Goal: Communication & Community: Answer question/provide support

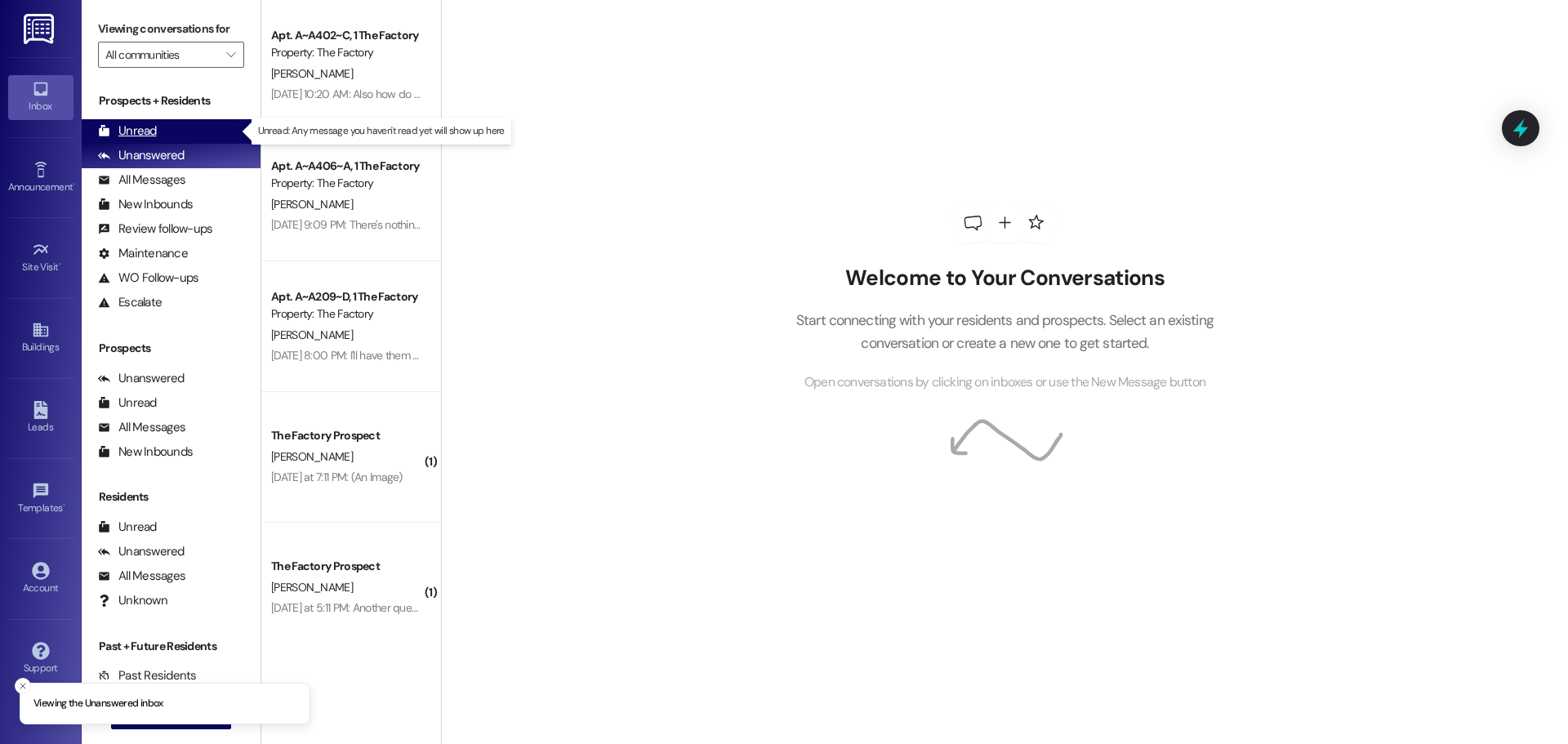
click at [151, 136] on div "Unread" at bounding box center [127, 131] width 59 height 17
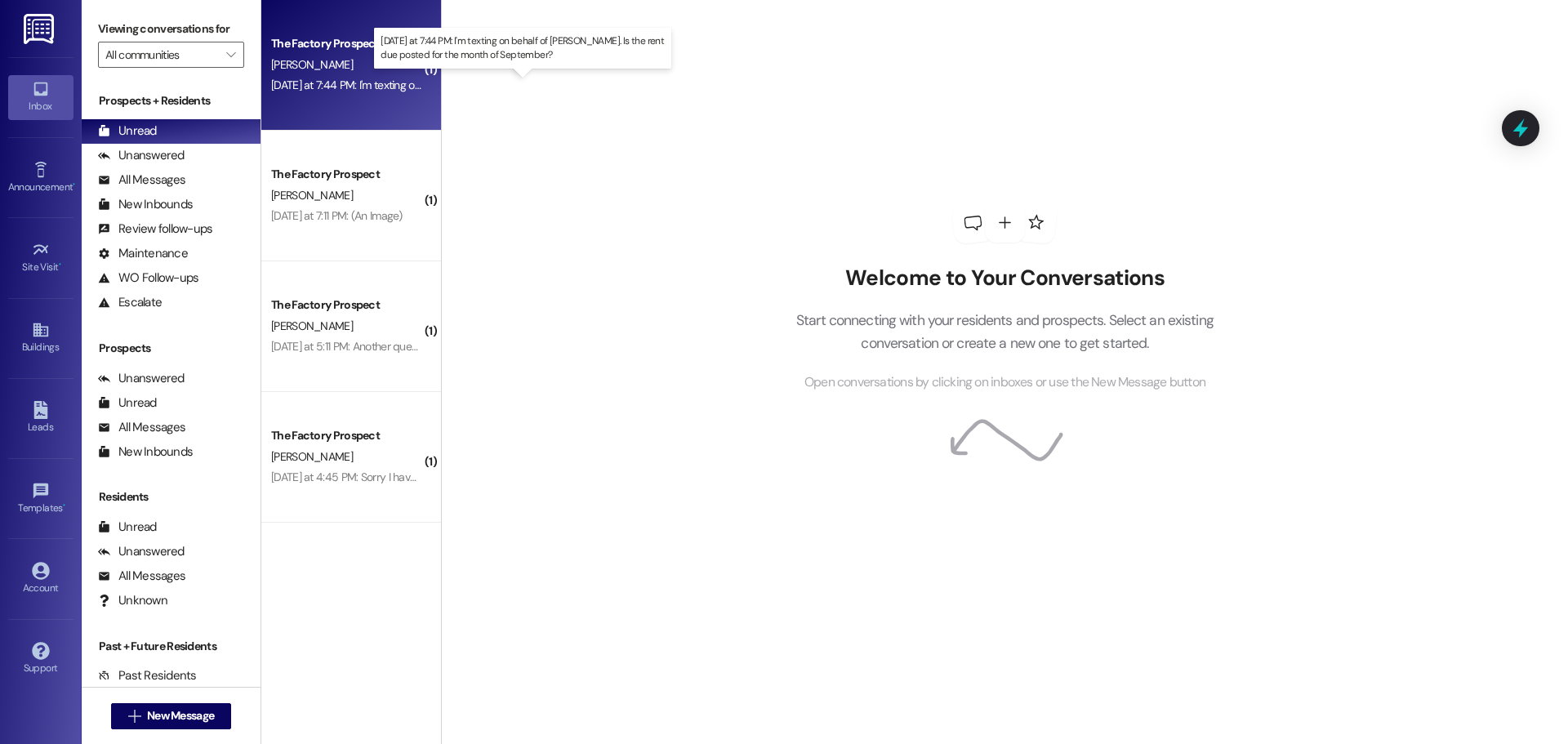
click at [363, 85] on div "Yesterday at 7:44 PM: I'm texting on behalf of Deven Jensen. Is the rent due po…" at bounding box center [535, 84] width 529 height 15
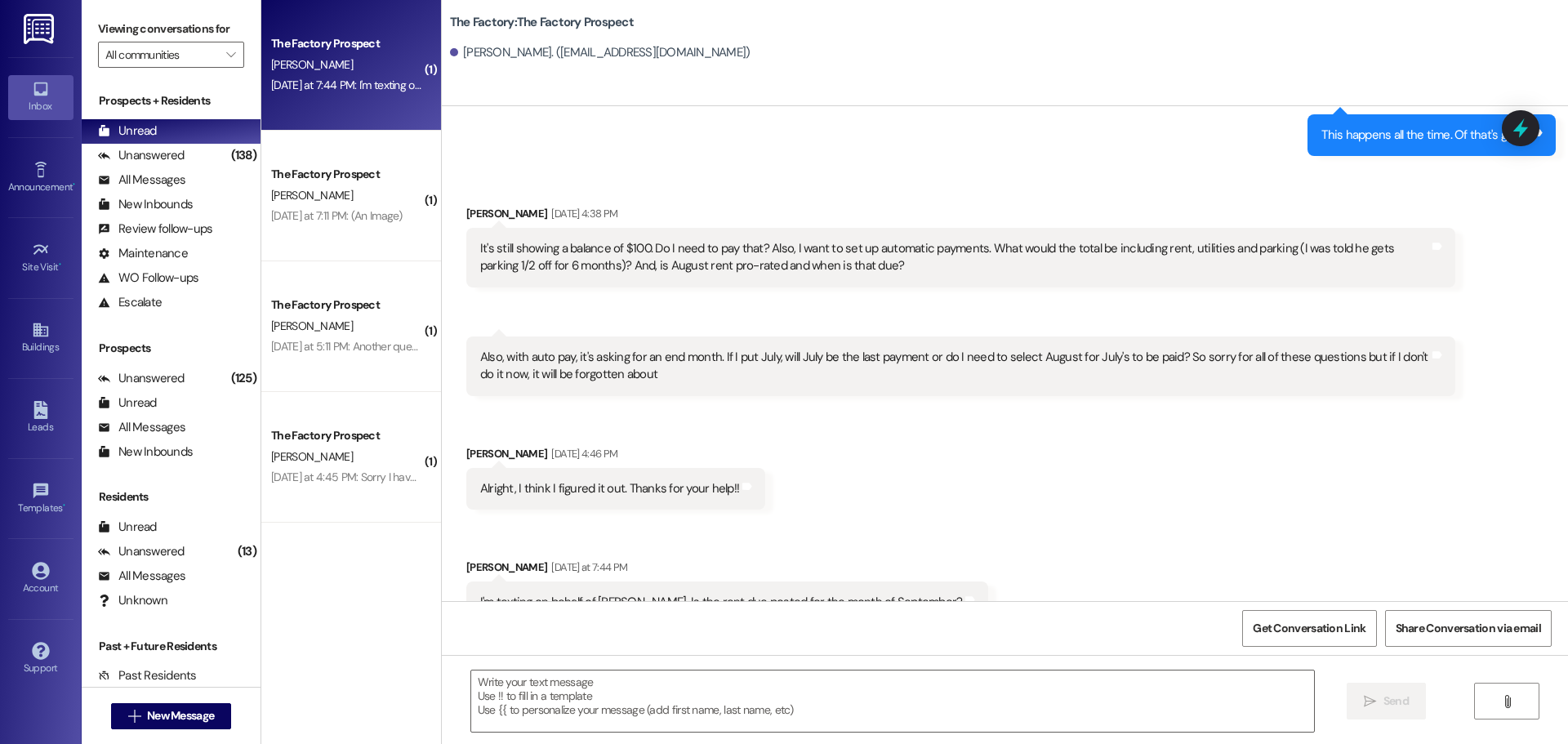
scroll to position [1277, 0]
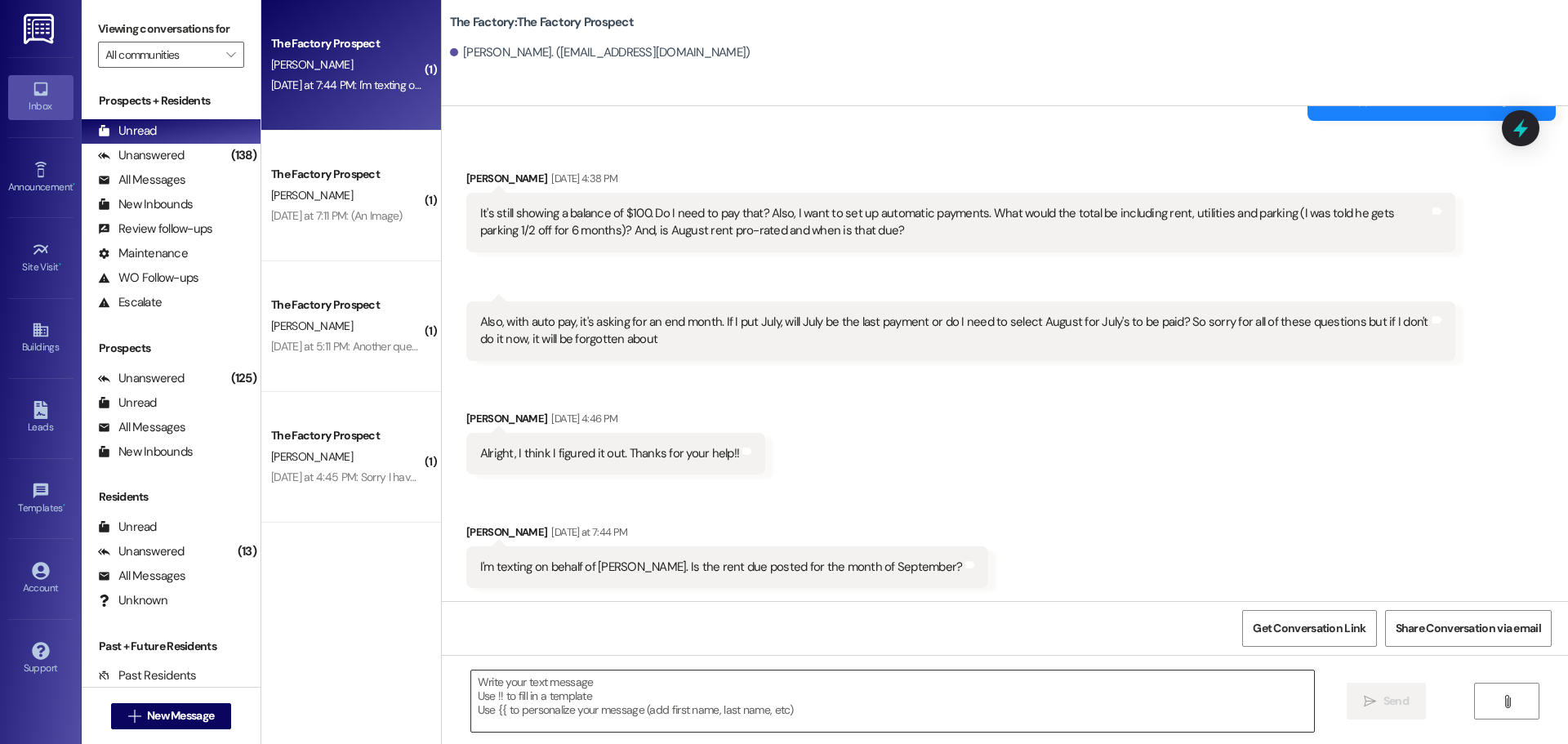
click at [478, 684] on textarea at bounding box center [892, 701] width 843 height 61
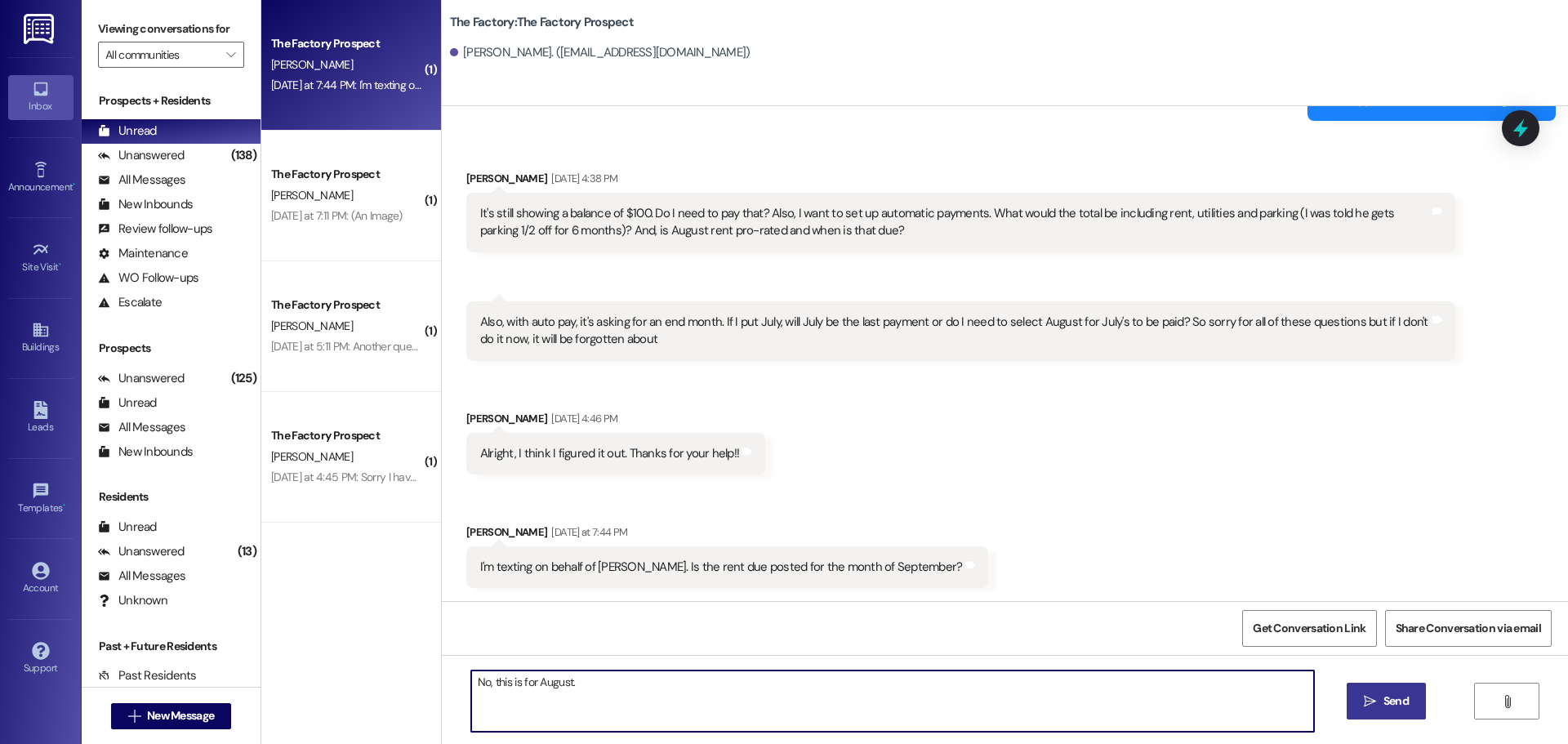
type textarea "No, this is for August."
click at [1374, 707] on icon "" at bounding box center [1370, 702] width 12 height 13
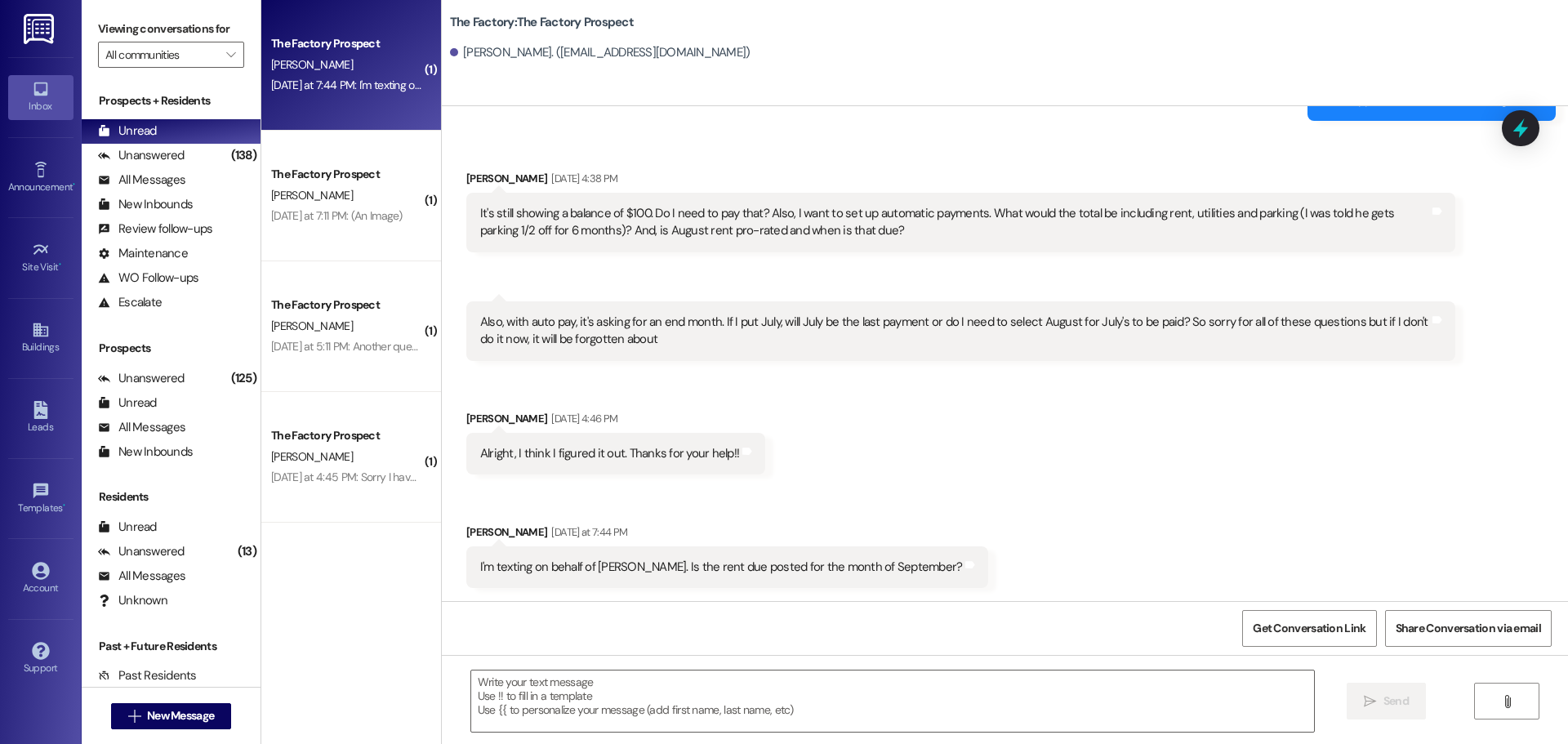
scroll to position [1276, 0]
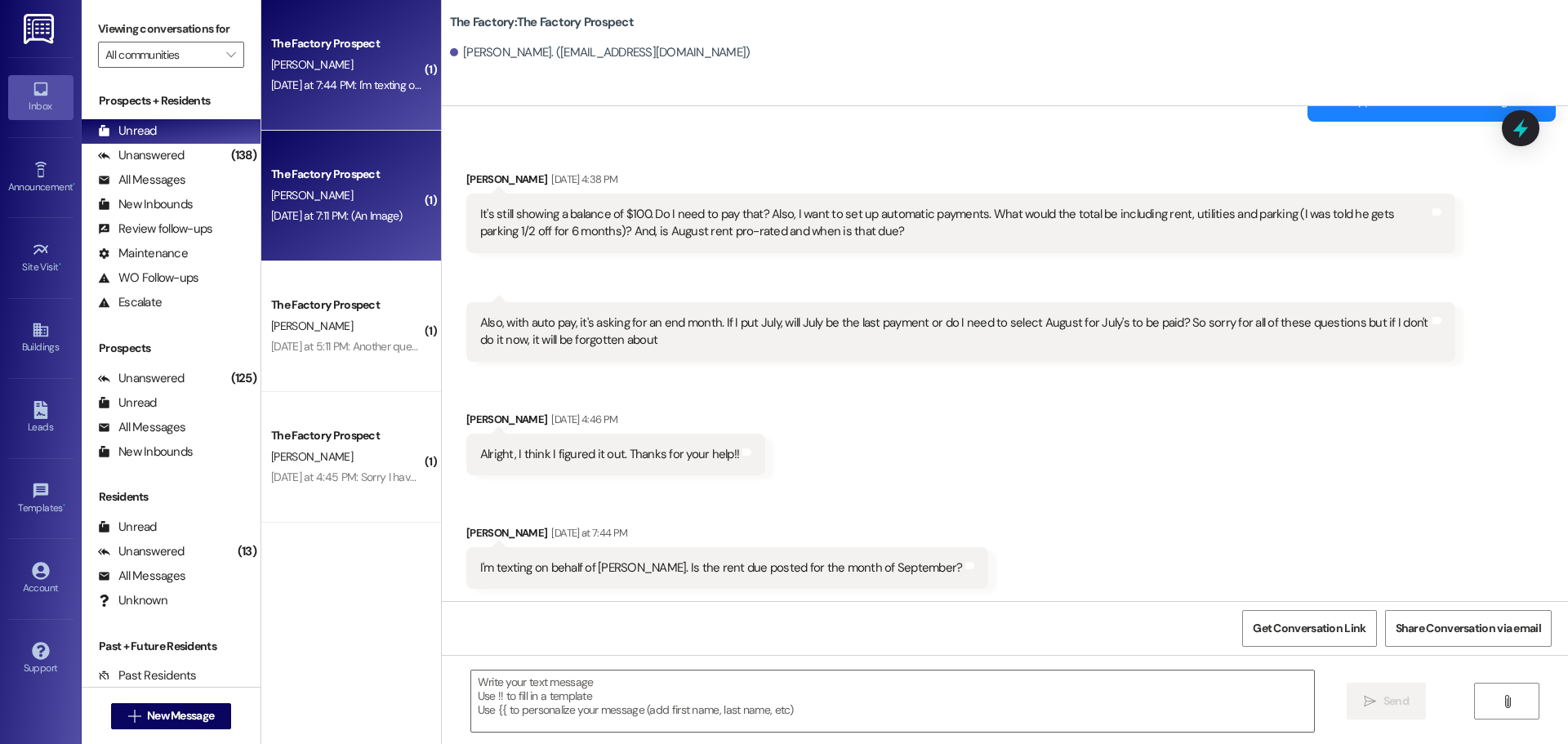
click at [327, 237] on div "The Factory Prospect S. Jenkins Yesterday at 7:11 PM: (An Image) Yesterday at 7…" at bounding box center [351, 196] width 180 height 131
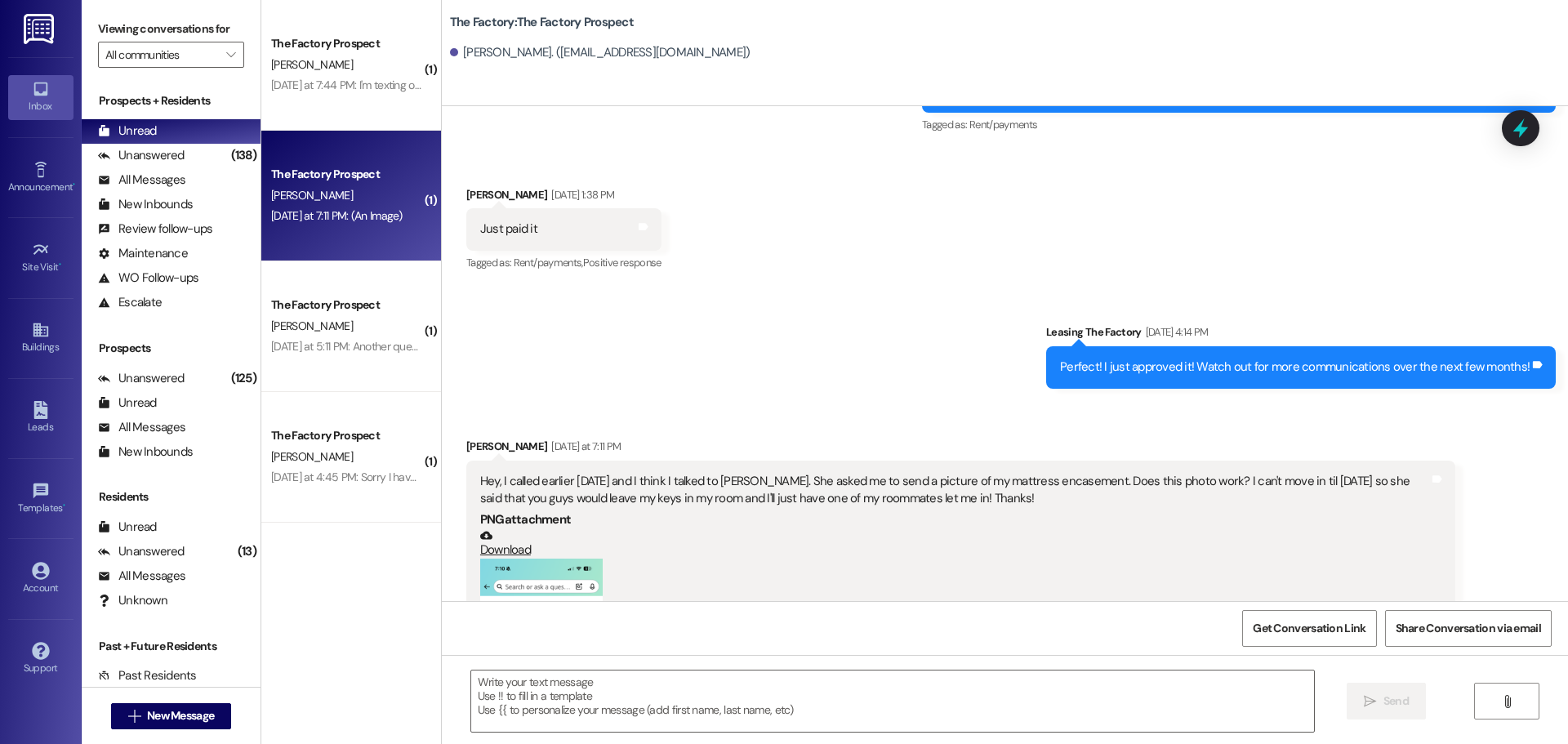
scroll to position [1847, 0]
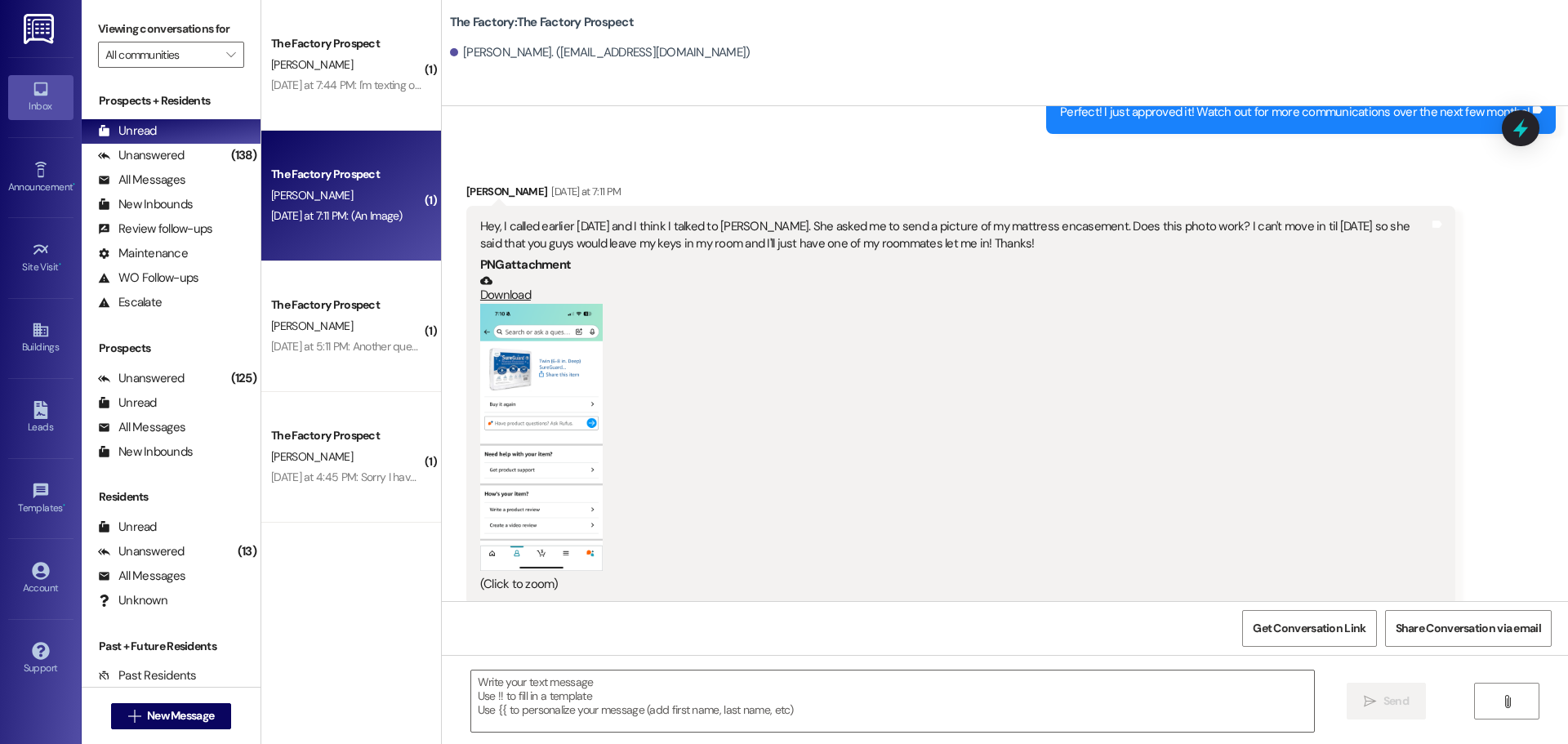
click at [512, 371] on button "Zoom image" at bounding box center [541, 437] width 122 height 266
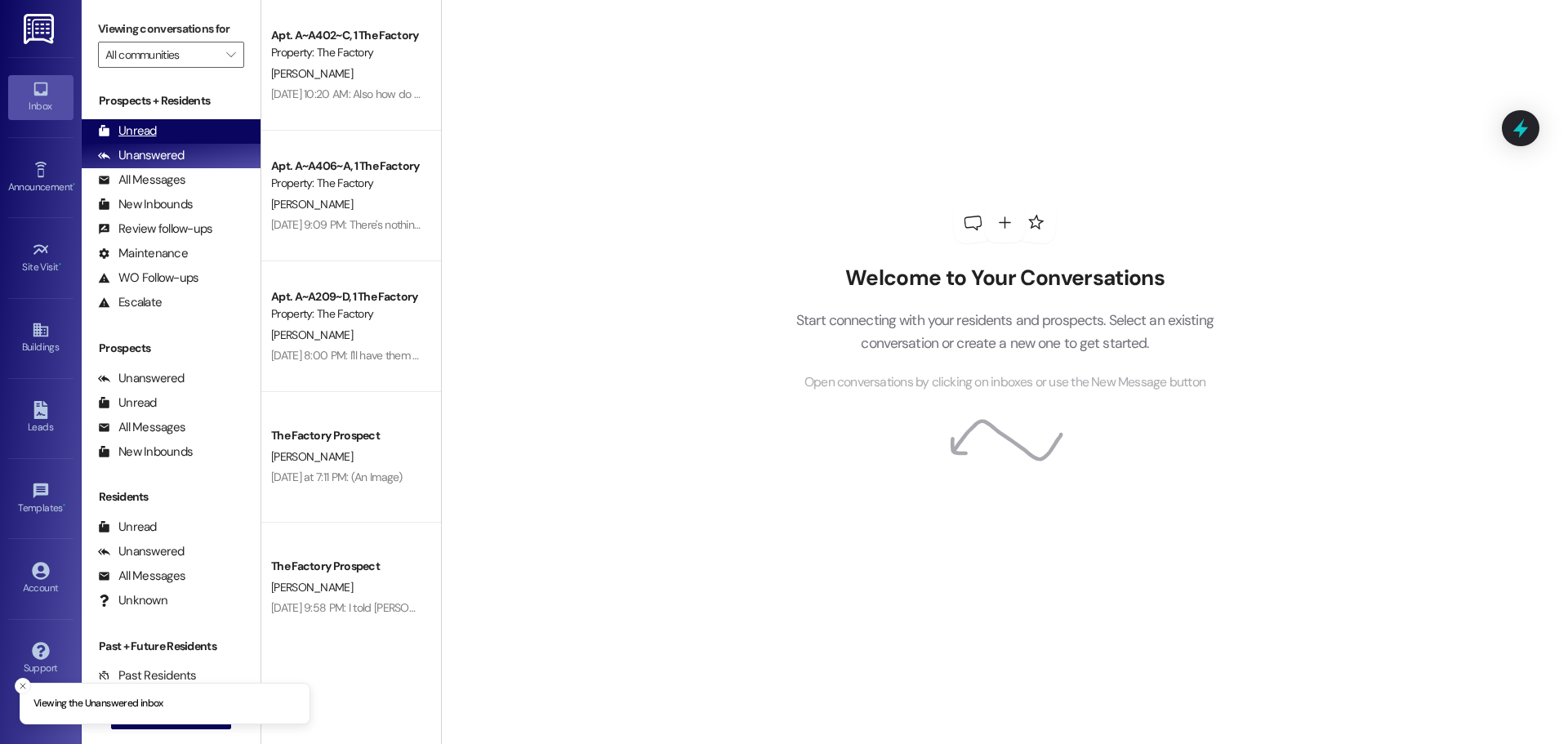
click at [168, 123] on div "Unread (0)" at bounding box center [171, 132] width 179 height 24
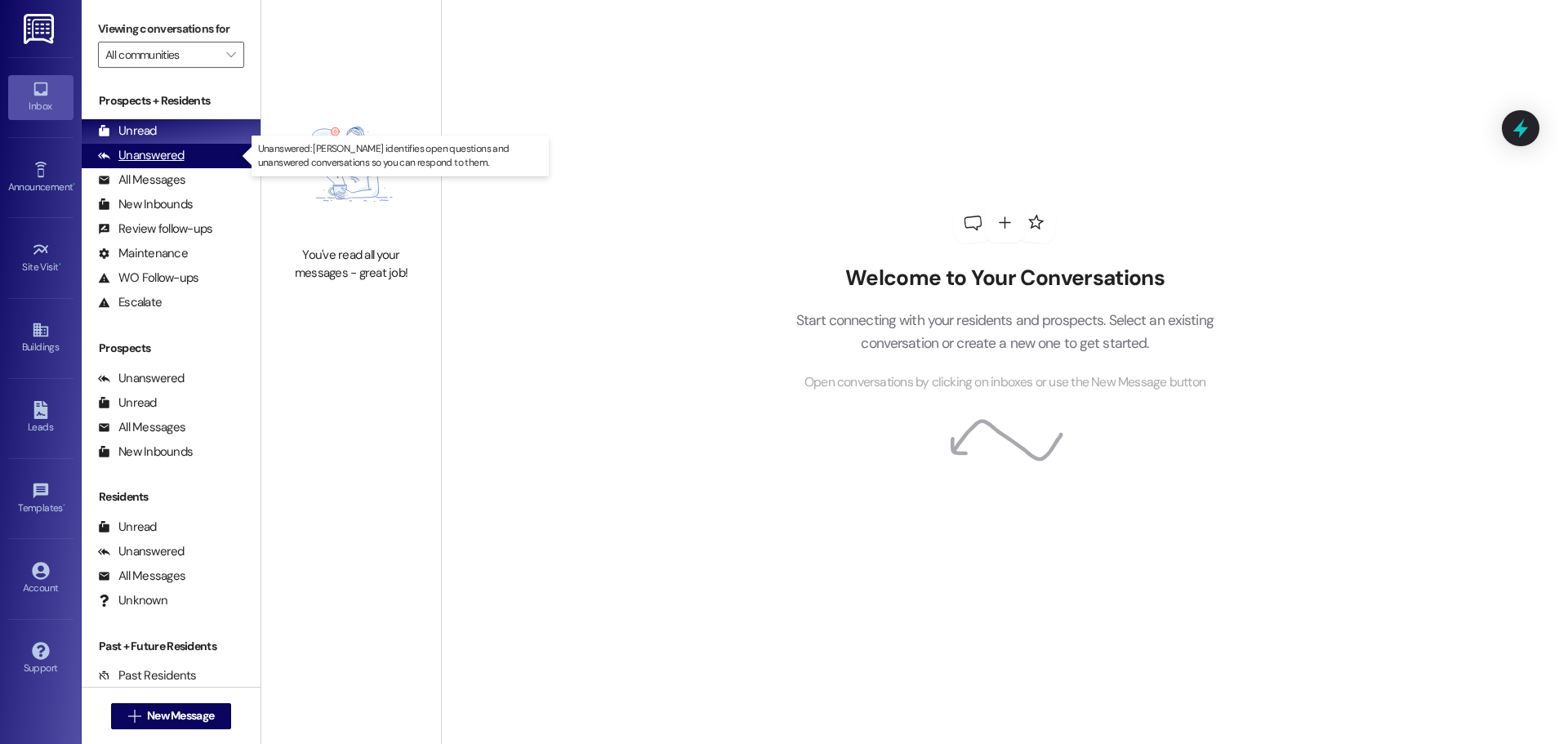
click at [156, 153] on div "Unanswered" at bounding box center [141, 156] width 87 height 17
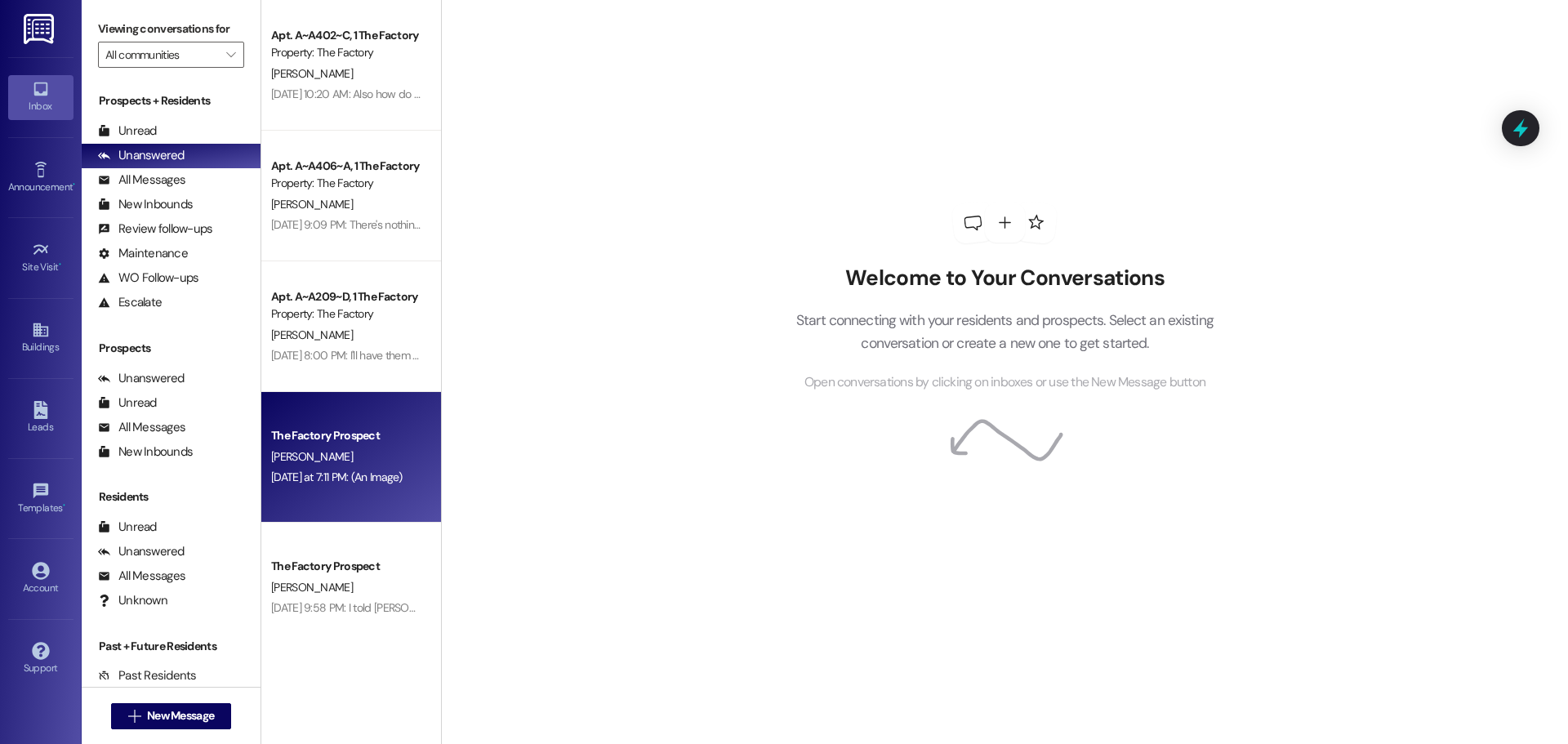
click at [355, 474] on div "[DATE] at 7:11 PM: (An Image) [DATE] at 7:11 PM: (An Image)" at bounding box center [336, 477] width 132 height 15
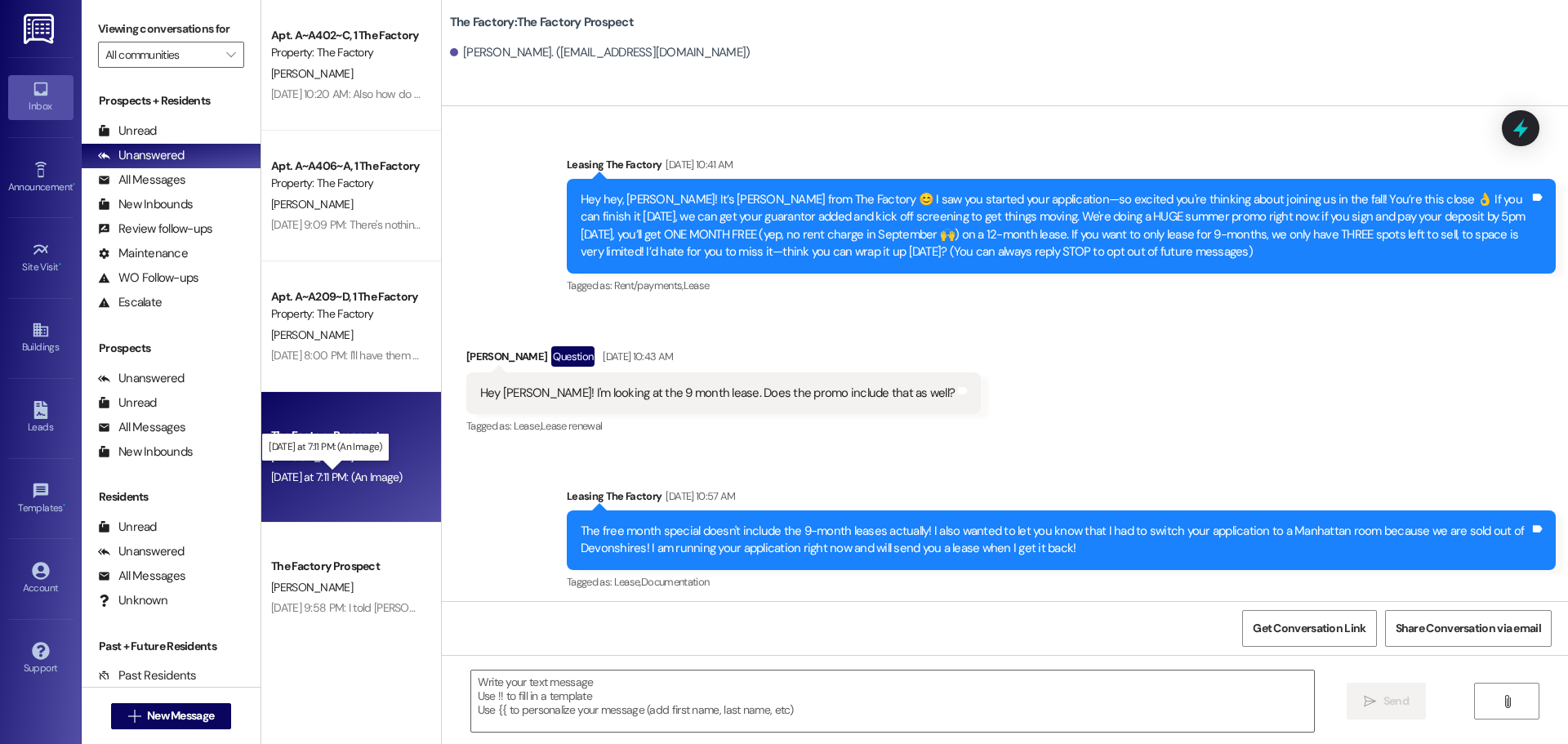
scroll to position [1847, 0]
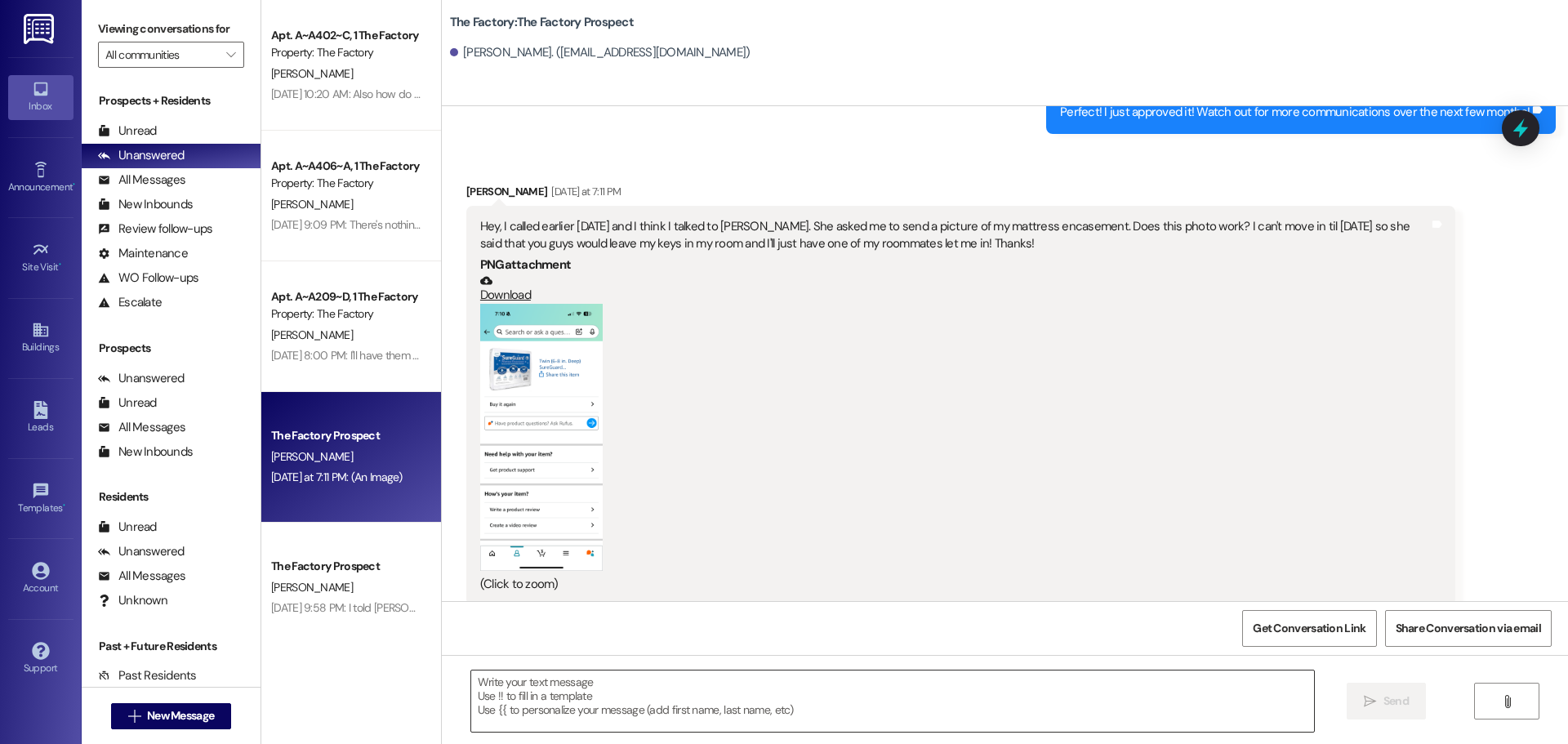
click at [472, 691] on textarea at bounding box center [892, 701] width 843 height 61
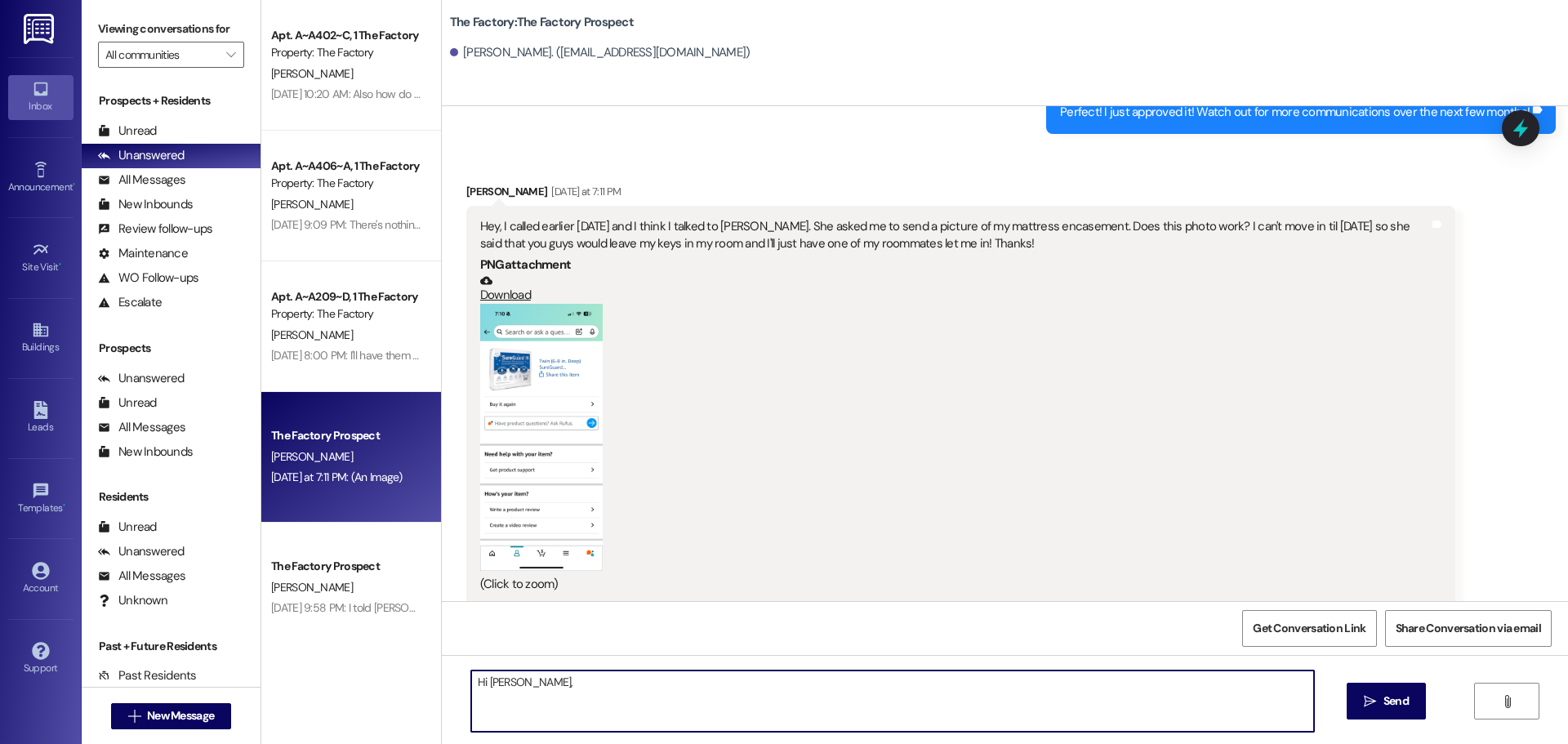
type textarea "Hi [PERSON_NAME],"
click at [542, 347] on button "Zoom image" at bounding box center [541, 437] width 122 height 266
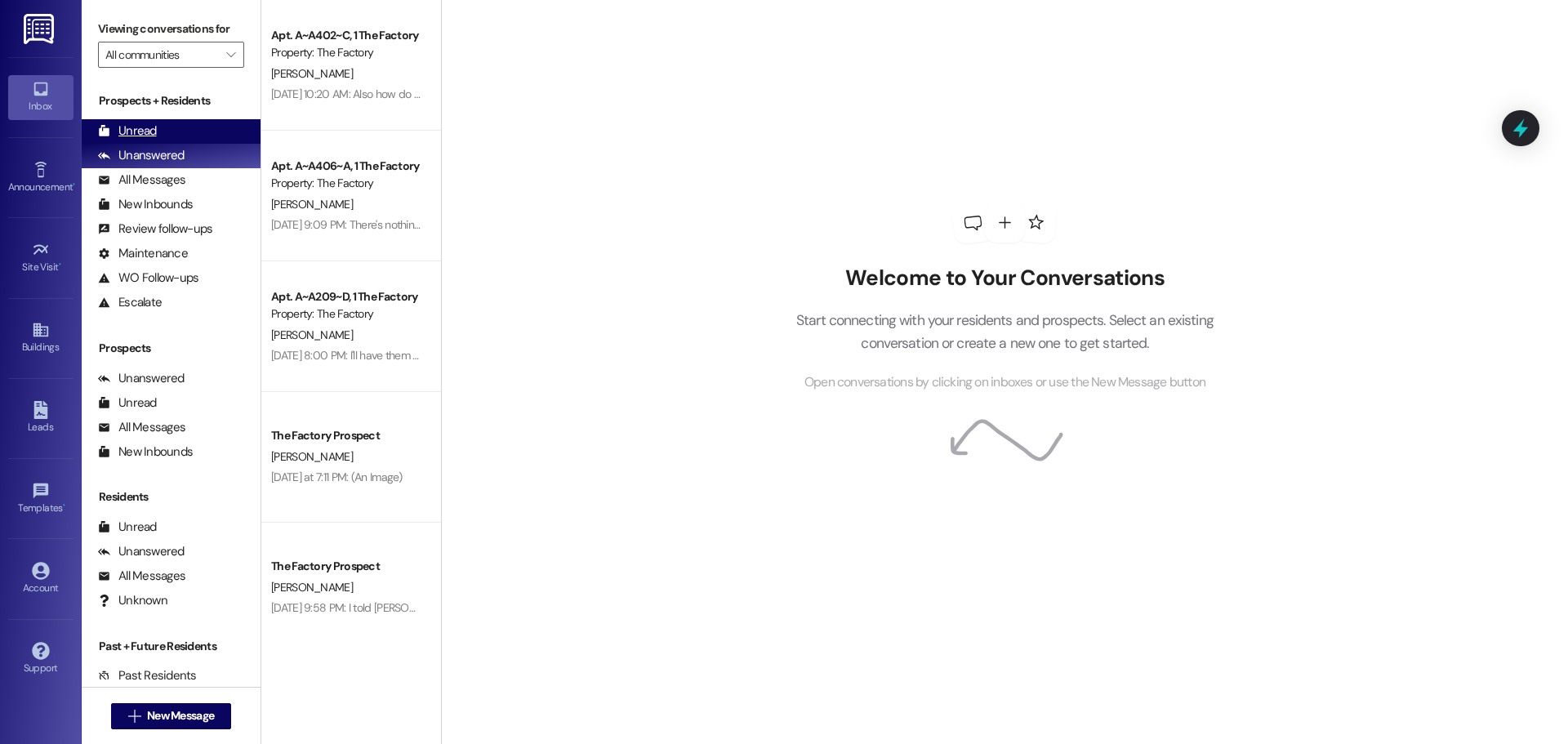
click at [136, 127] on div "Unread" at bounding box center [127, 131] width 59 height 17
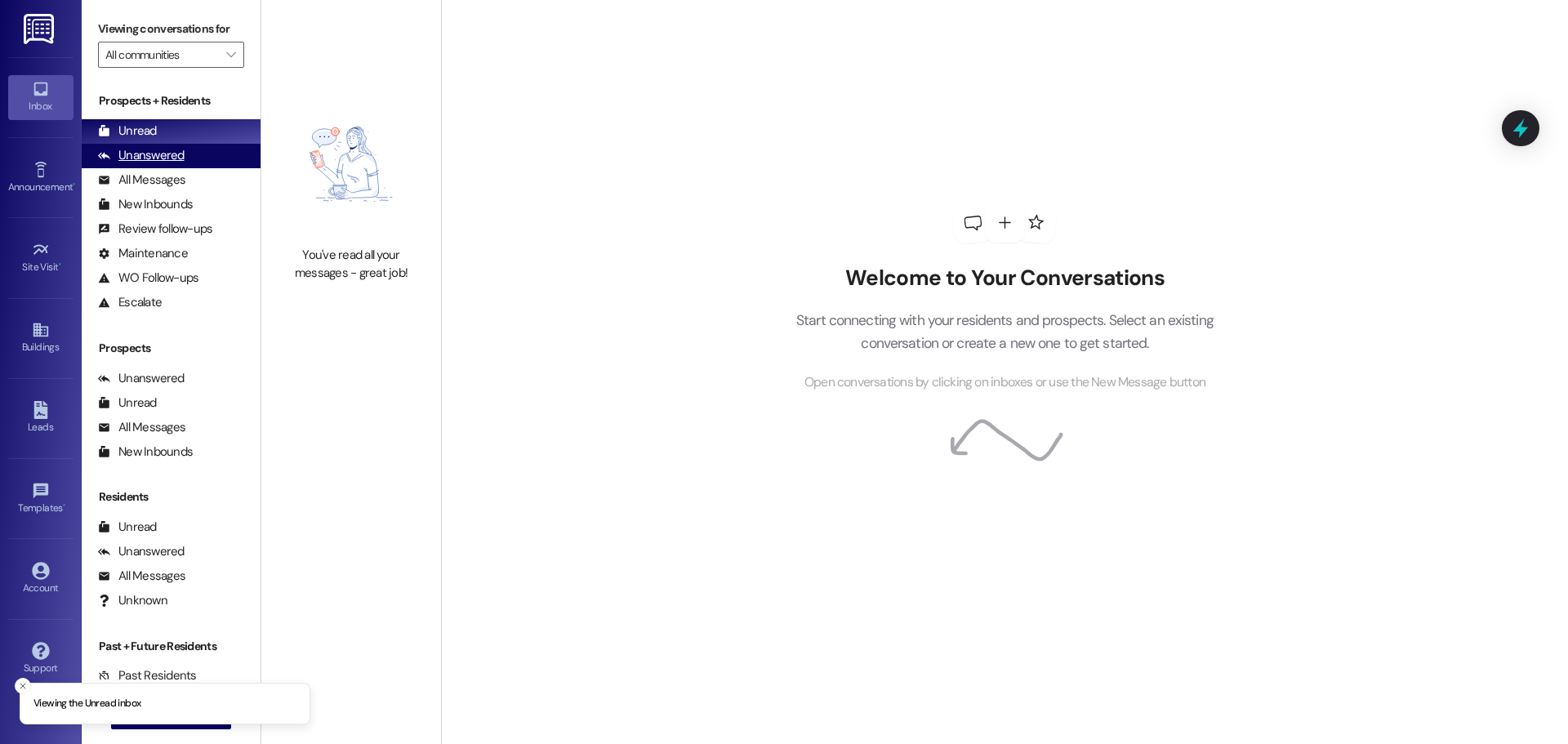
click at [153, 156] on div "Unanswered" at bounding box center [141, 156] width 87 height 17
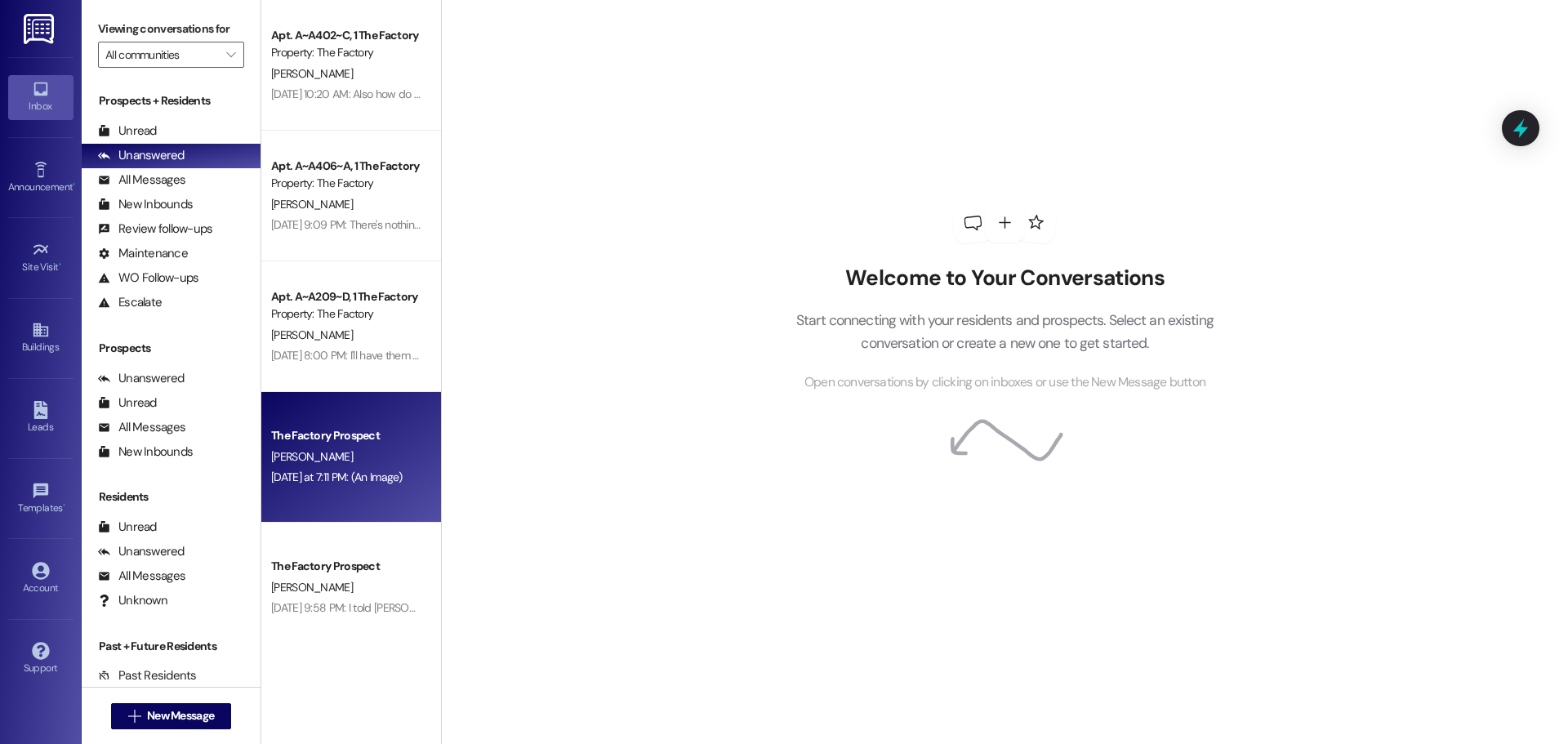
click at [399, 462] on div "[PERSON_NAME]" at bounding box center [346, 457] width 154 height 21
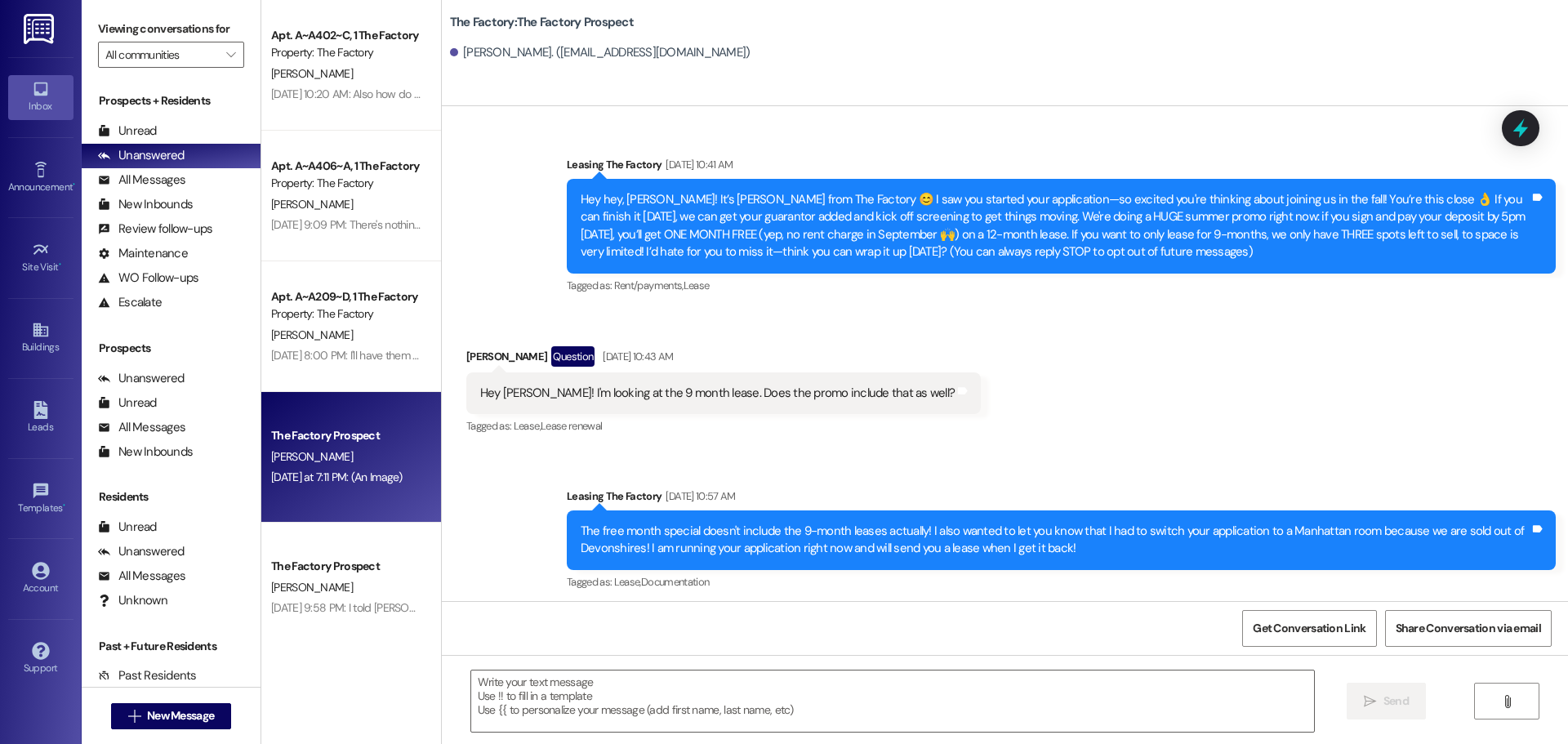
scroll to position [1847, 0]
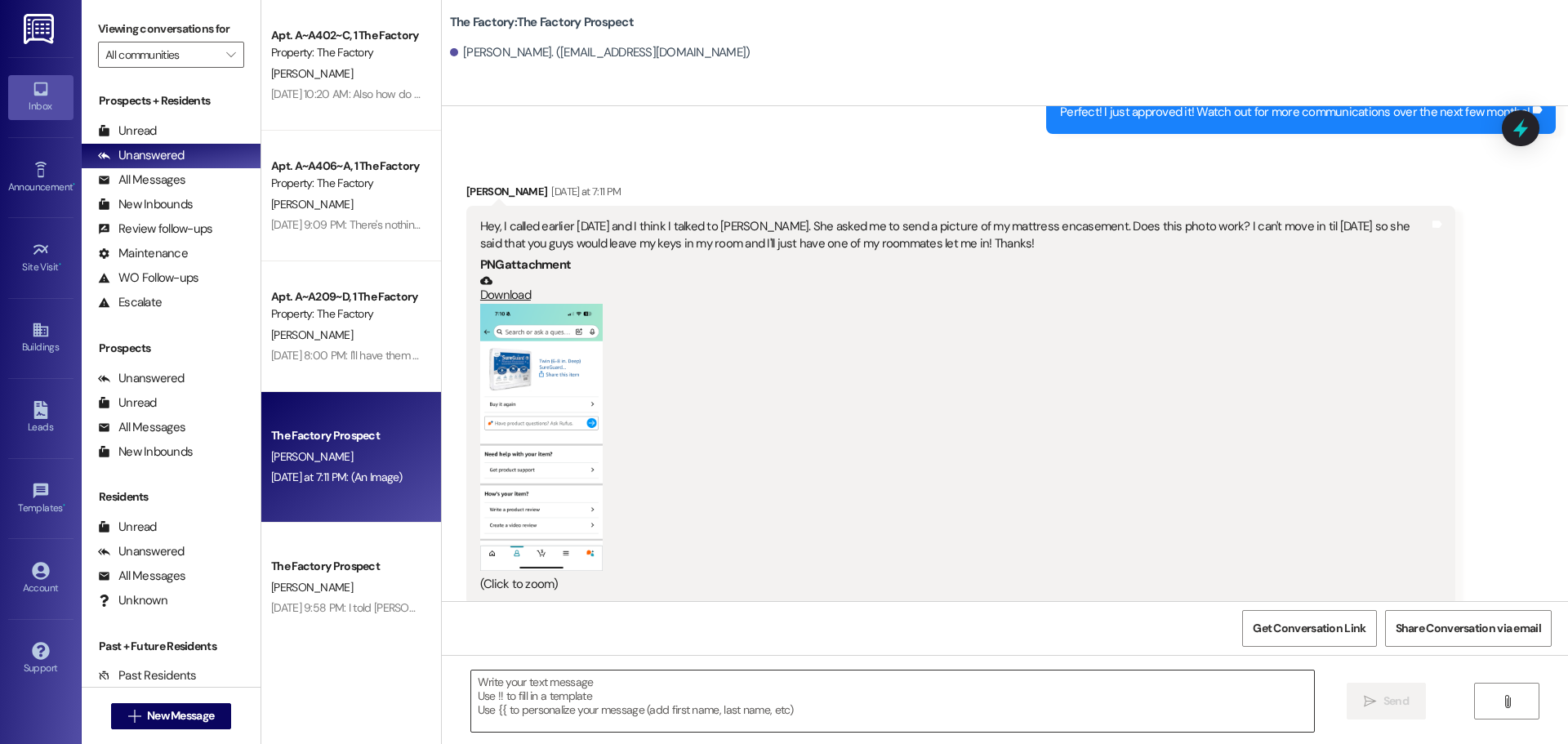
click at [565, 700] on textarea at bounding box center [892, 701] width 843 height 61
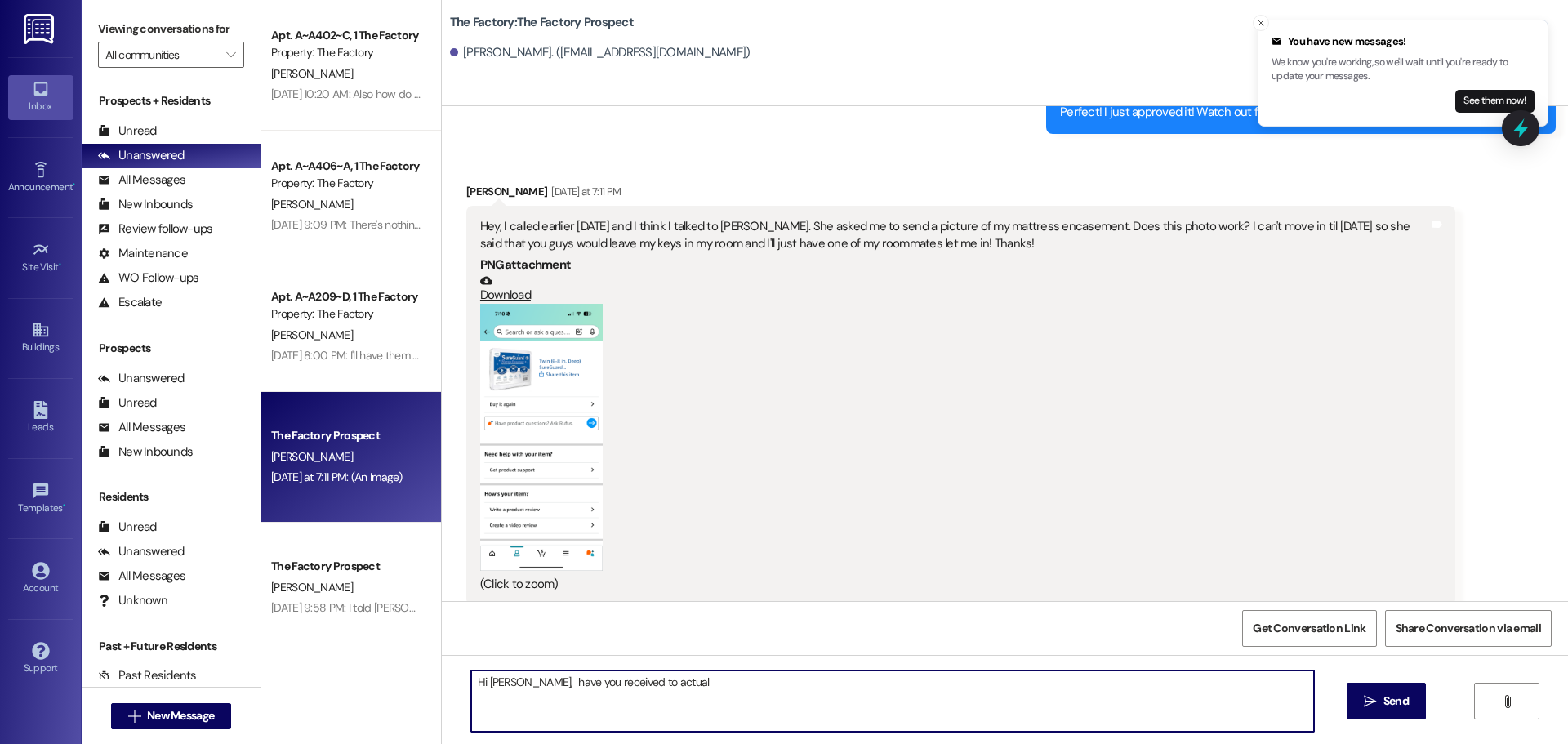
click at [615, 682] on textarea "Hi Sammi, have you received to actual" at bounding box center [892, 701] width 843 height 61
click at [674, 685] on textarea "Hi Sammi, have you received the actual" at bounding box center [892, 701] width 843 height 61
type textarea "Hi Sammi, have you received the actual mattress cover or just order it?"
click at [1391, 708] on span "Send" at bounding box center [1395, 702] width 25 height 17
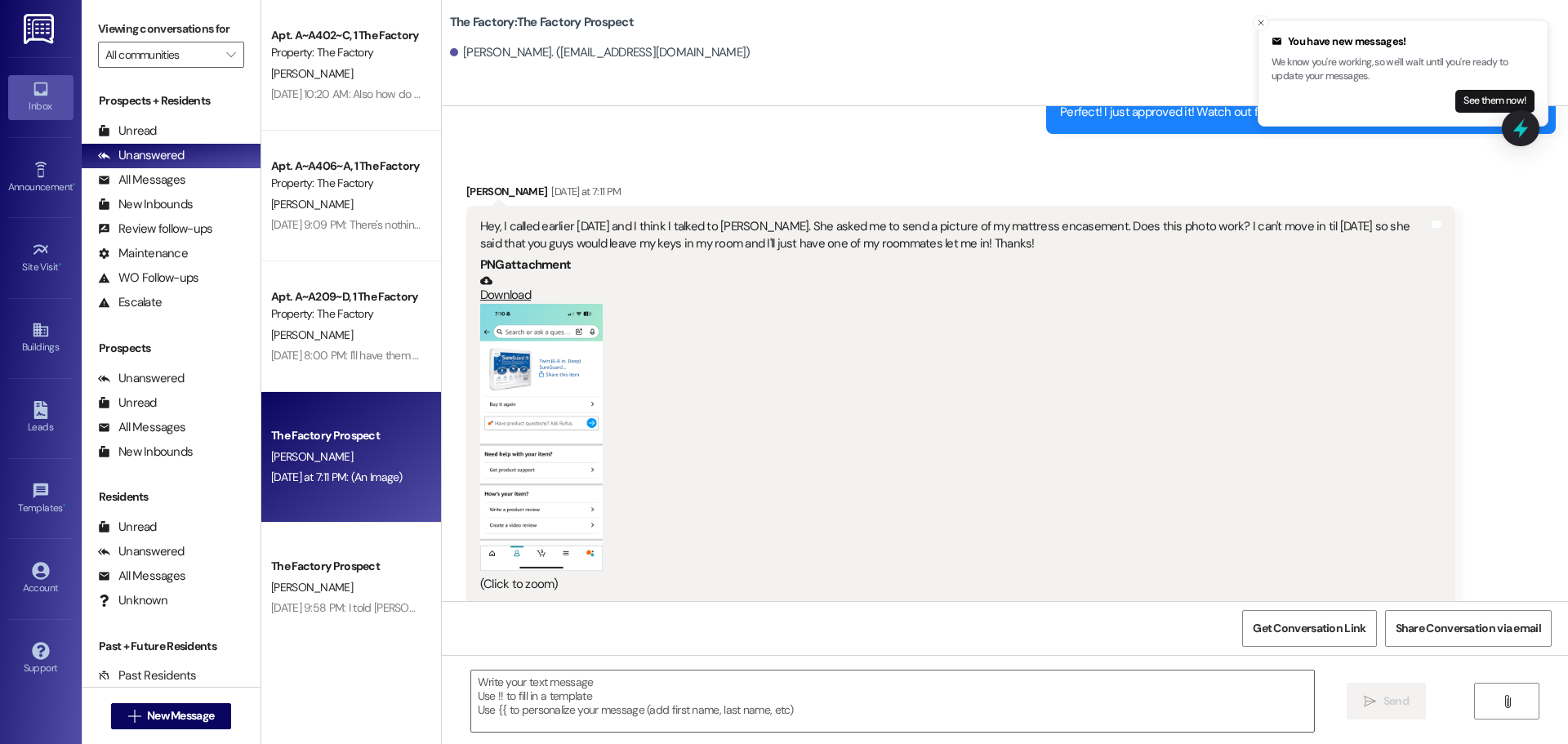
scroll to position [1846, 0]
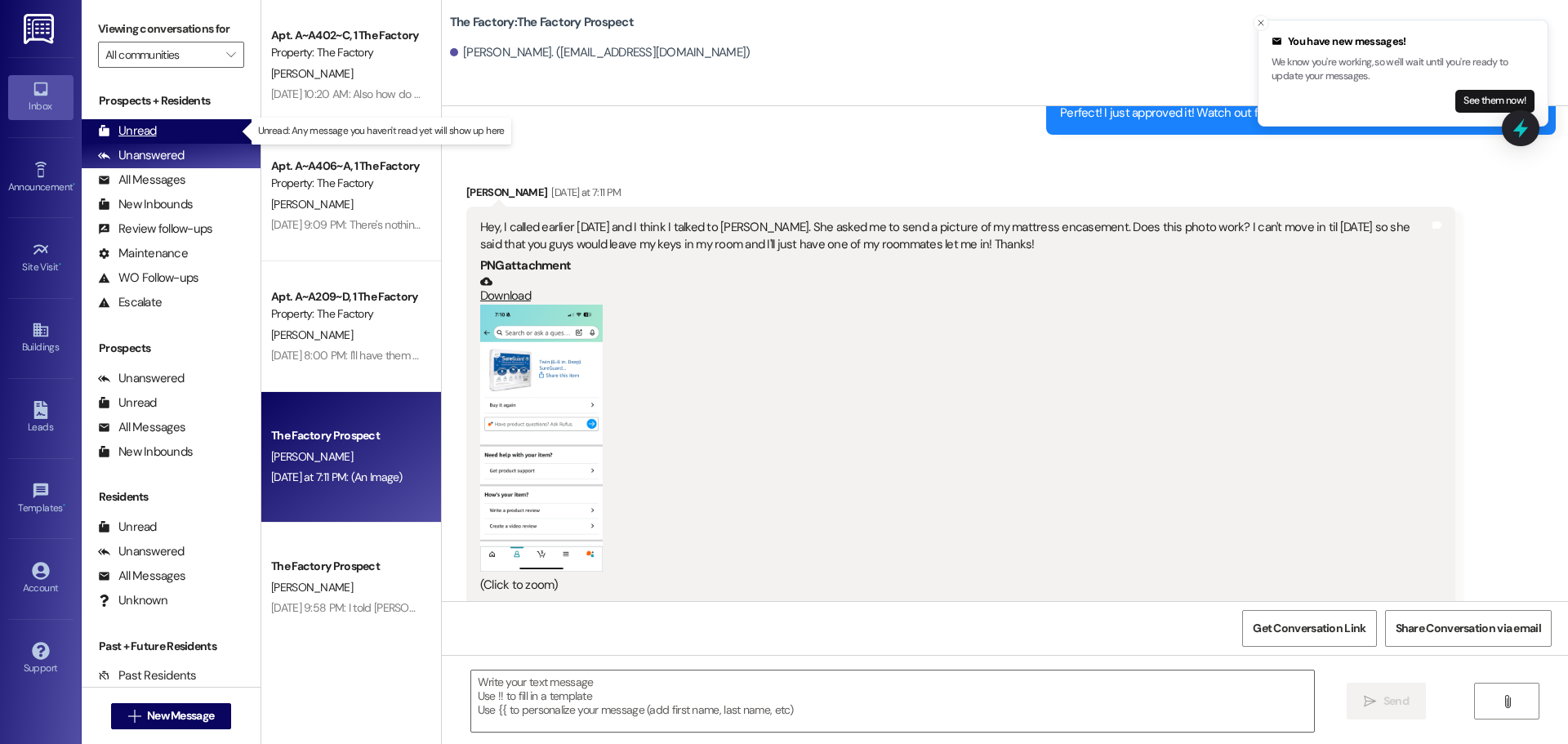
click at [131, 132] on div "Unread" at bounding box center [127, 131] width 59 height 17
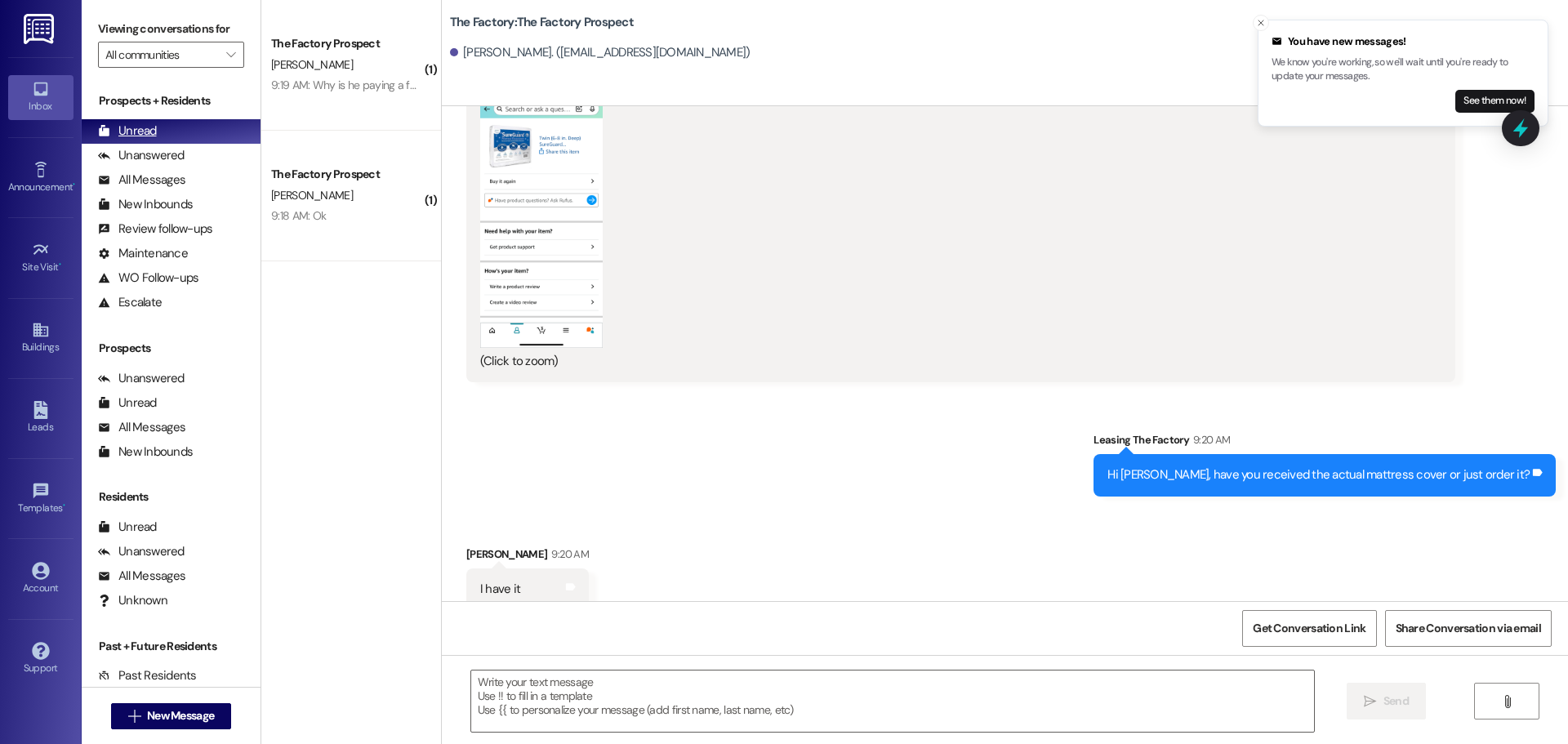
scroll to position [2074, 0]
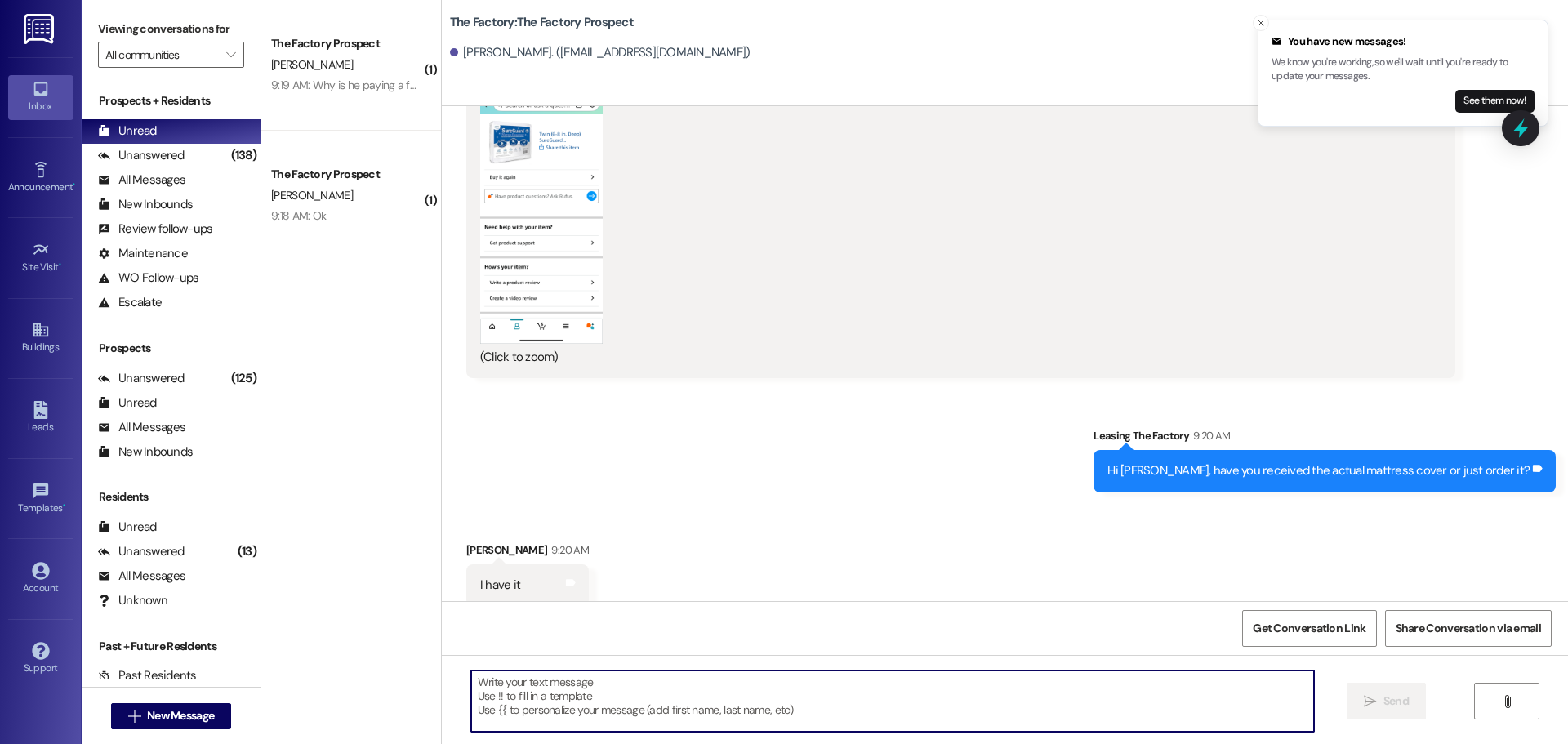
click at [520, 692] on textarea at bounding box center [892, 701] width 843 height 61
type textarea "C"
type textarea "Send a picture of that."
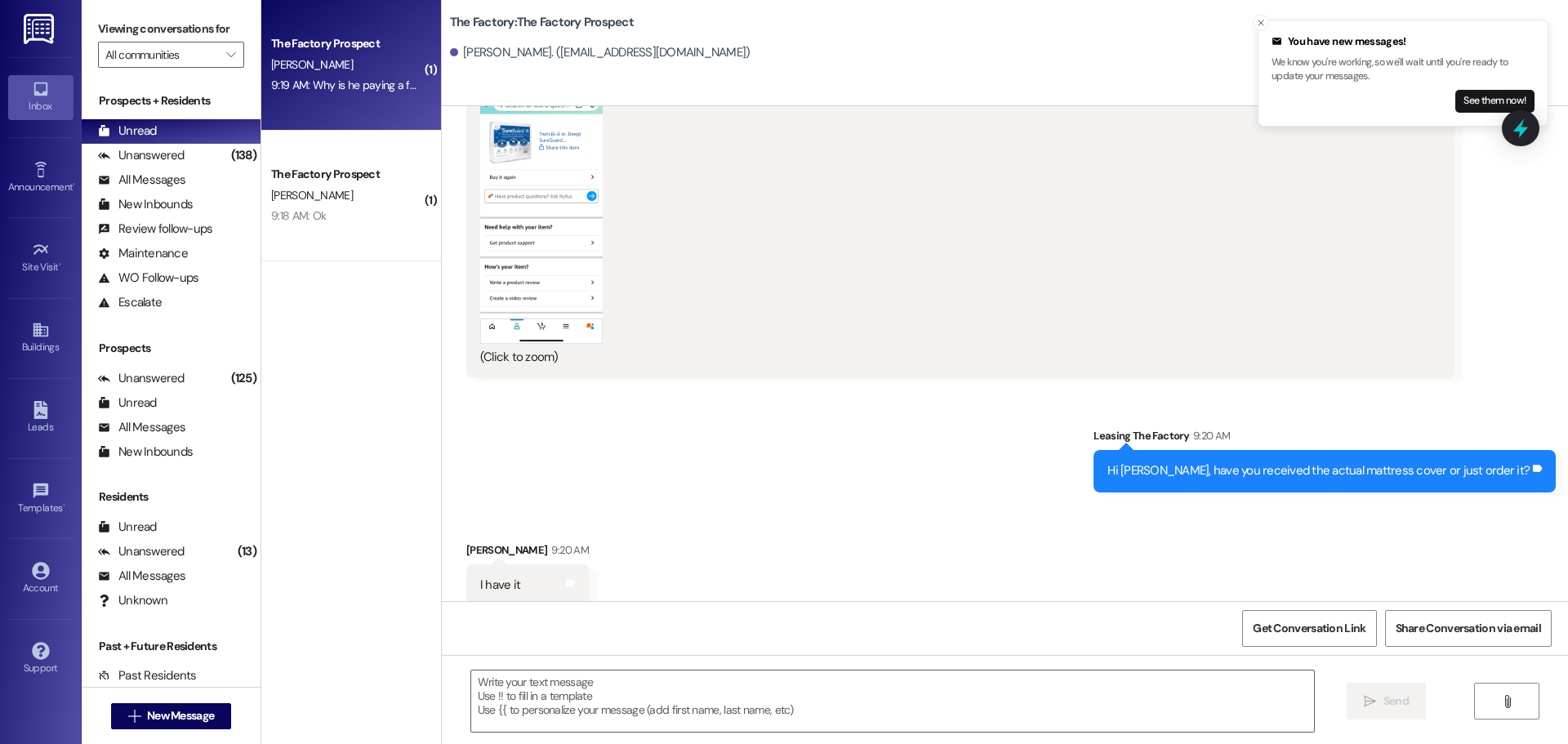
click at [347, 67] on div "D. jensen" at bounding box center [346, 65] width 154 height 21
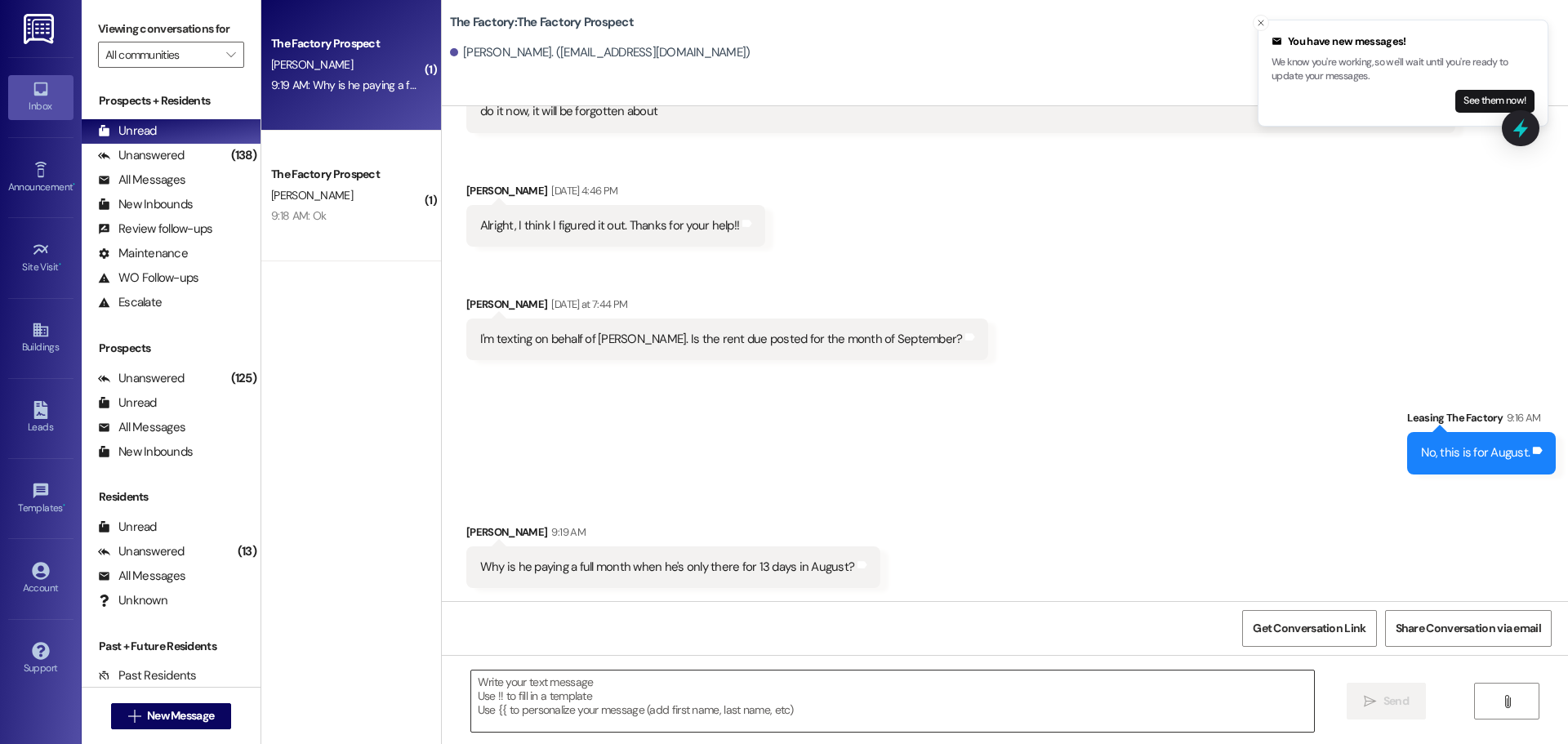
click at [472, 689] on textarea at bounding box center [892, 701] width 843 height 61
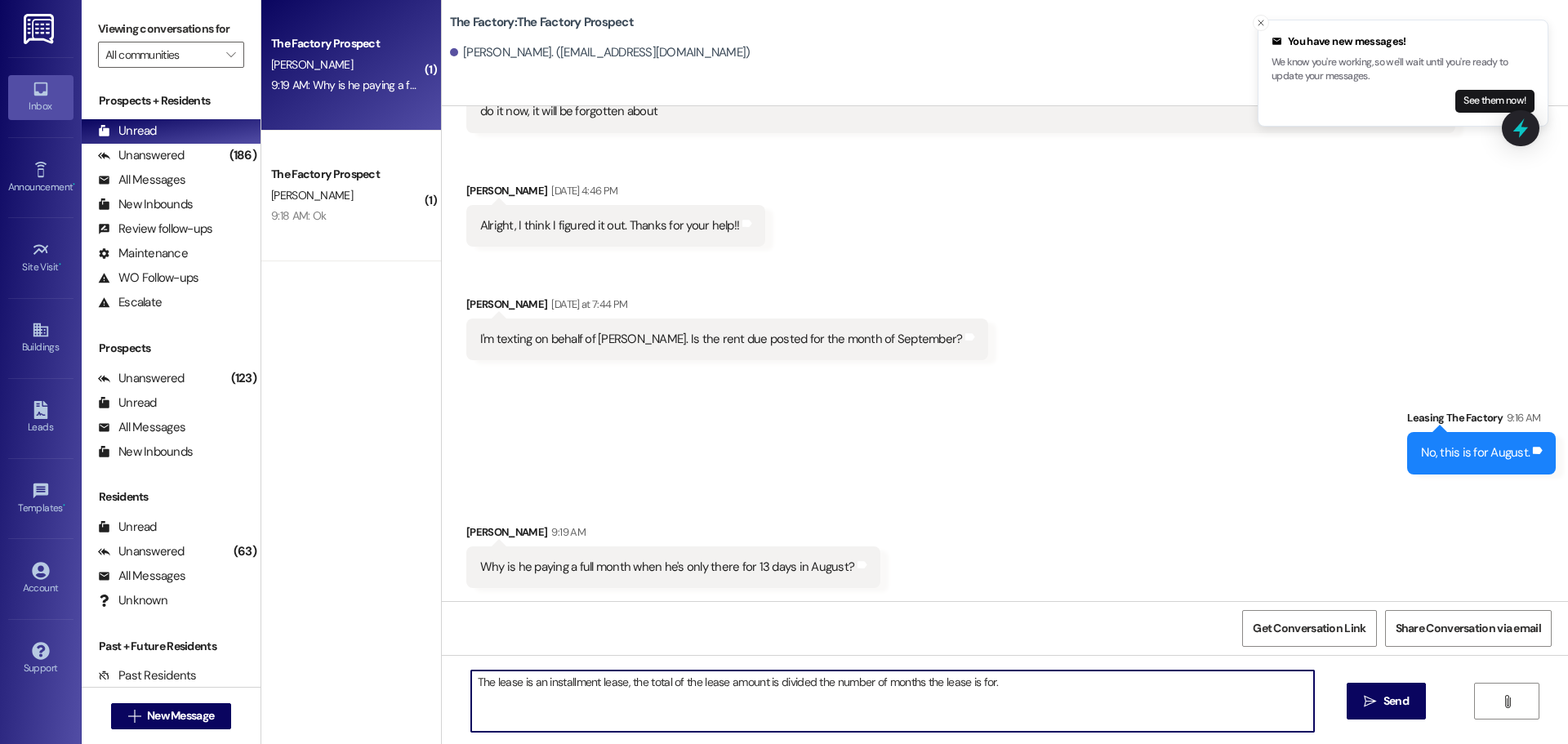
drag, startPoint x: 997, startPoint y: 686, endPoint x: 455, endPoint y: 694, distance: 542.1
click at [462, 694] on div "The lease is an installment lease, the total of the lease amount is divided the…" at bounding box center [884, 701] width 844 height 63
type textarea "The lease is an installment lease, the total of the lease amount is divided the…"
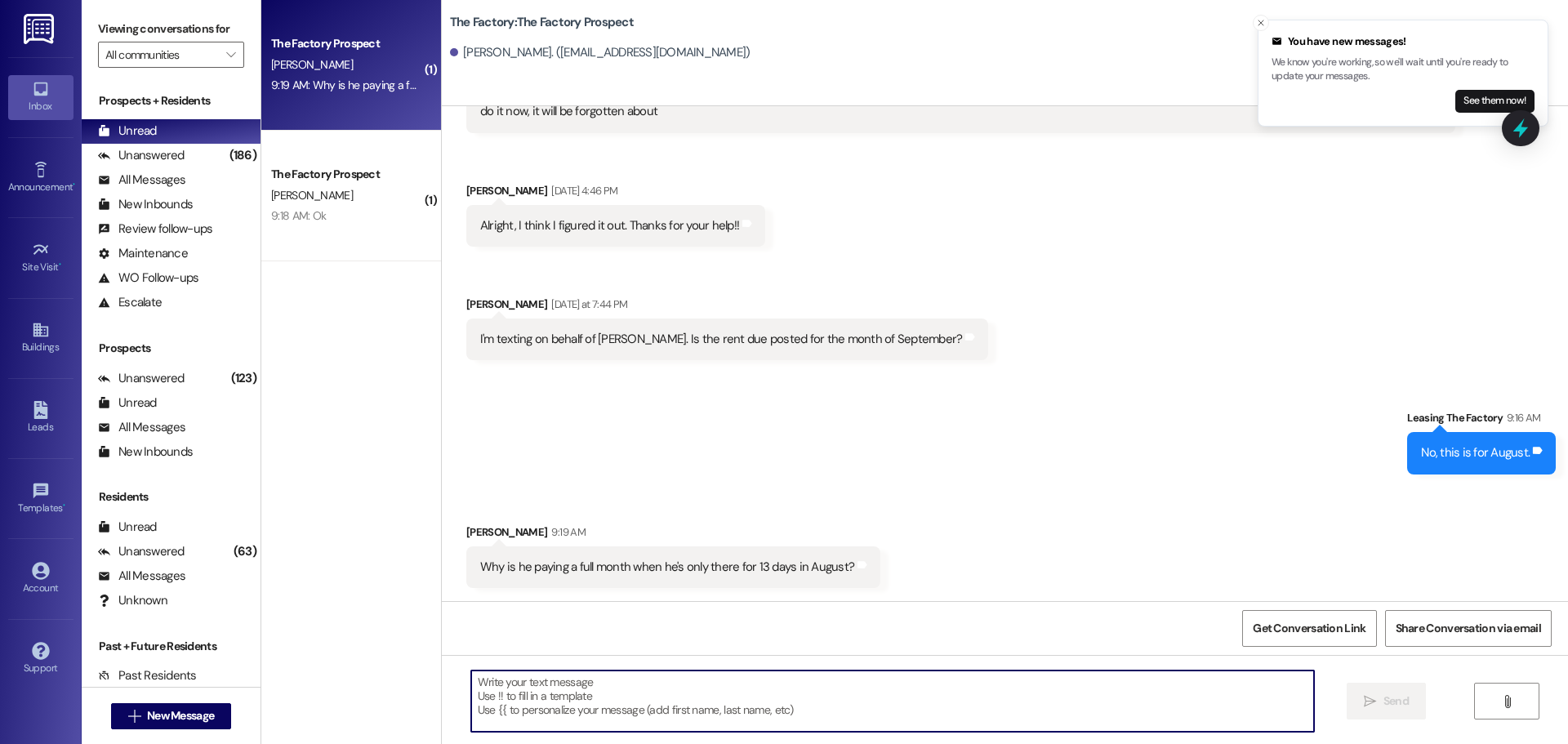
paste textarea "The lease is structured as an installment lease, meaning the total lease amount…"
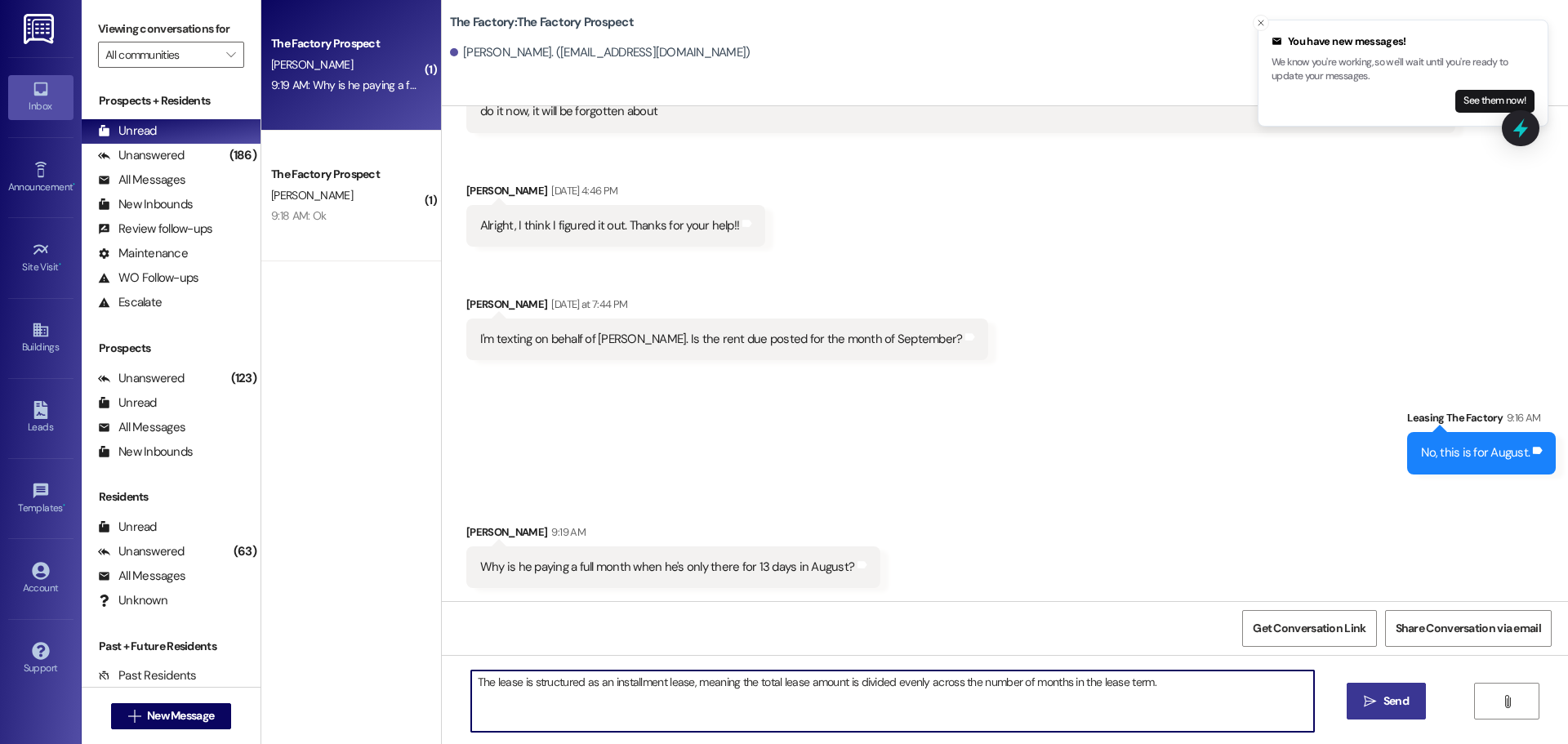
type textarea "The lease is structured as an installment lease, meaning the total lease amount…"
click at [1393, 706] on span "Send" at bounding box center [1395, 702] width 25 height 17
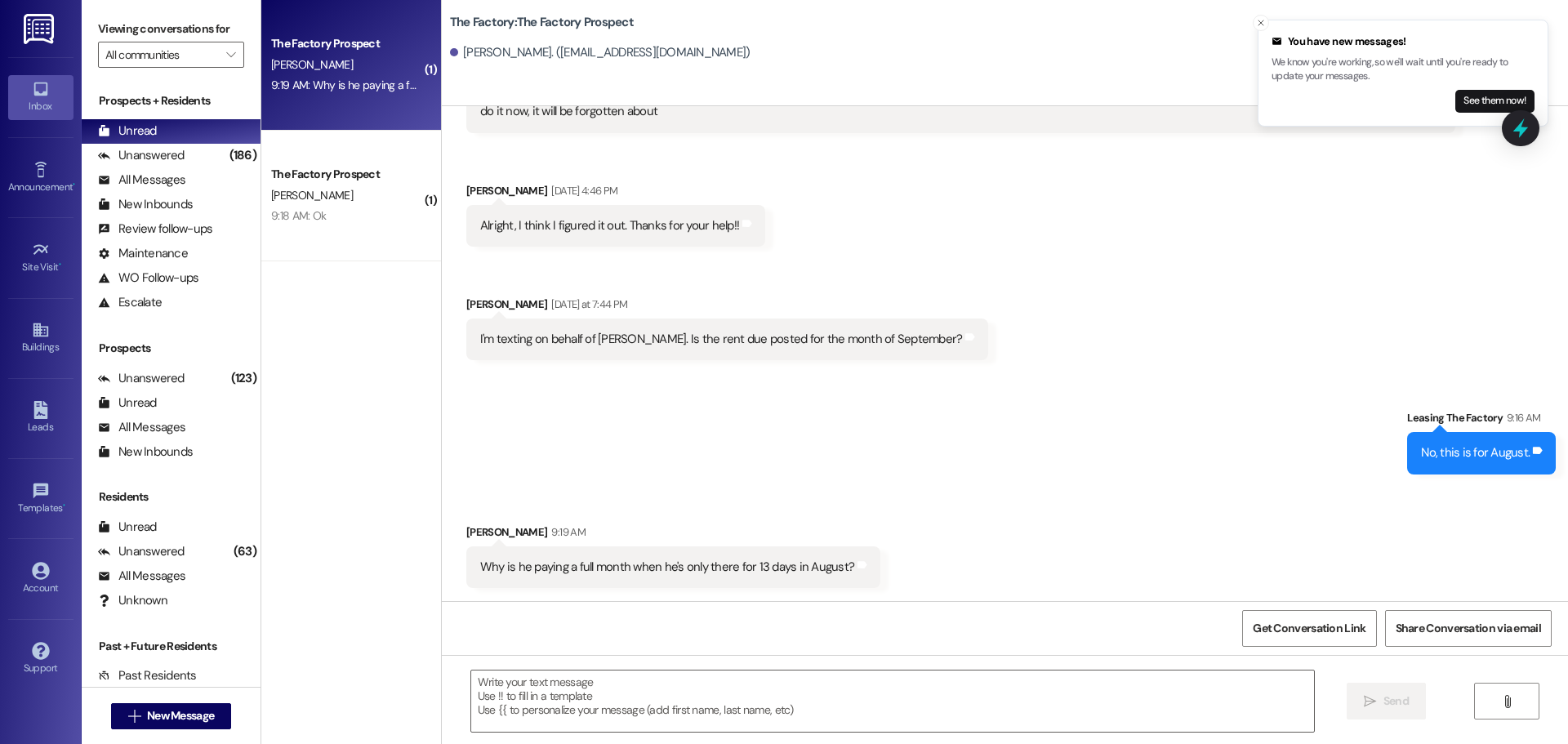
scroll to position [1619, 0]
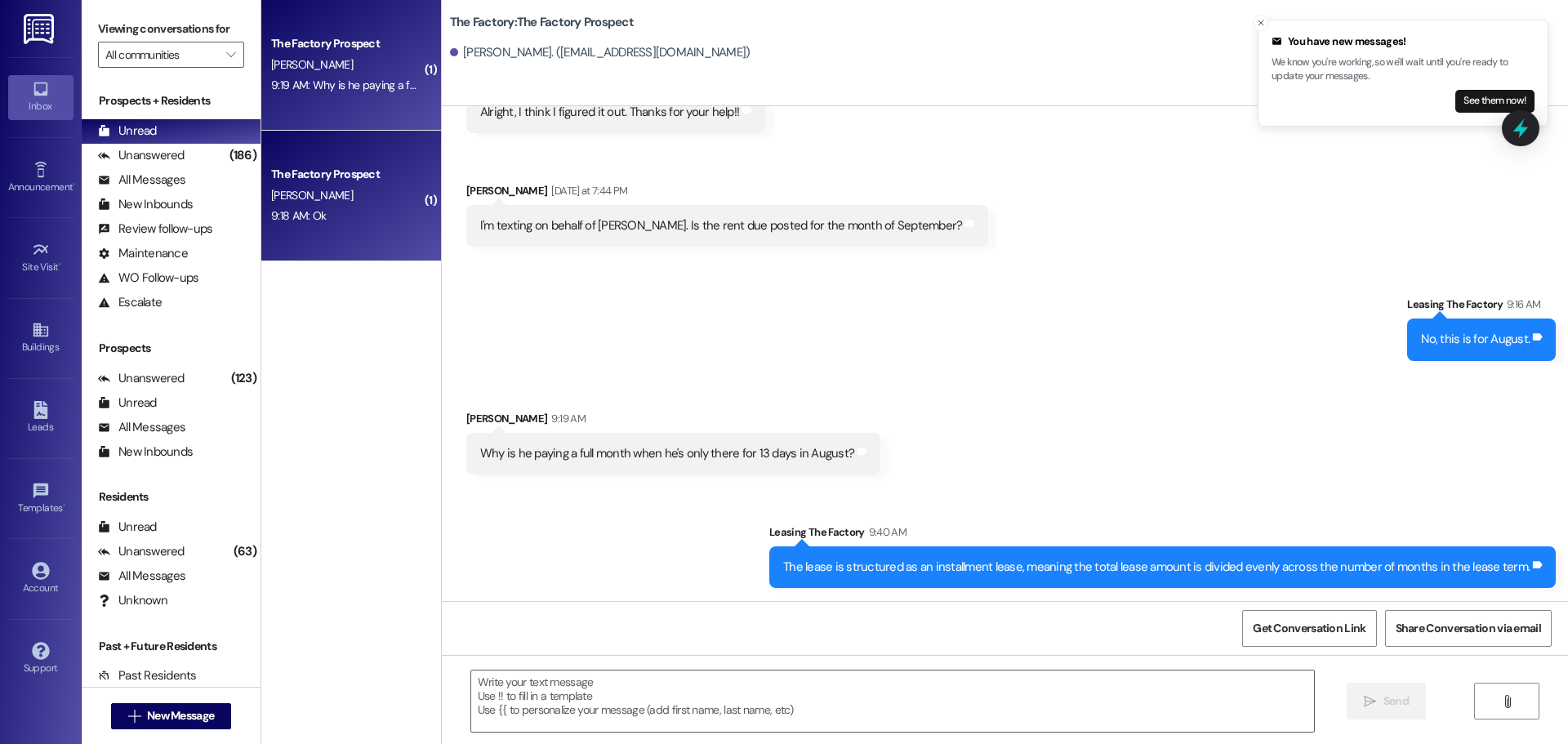
click at [336, 233] on div "The Factory Prospect D. Jensen 9:18 AM: Ok 9:18 AM: Ok" at bounding box center [351, 196] width 180 height 131
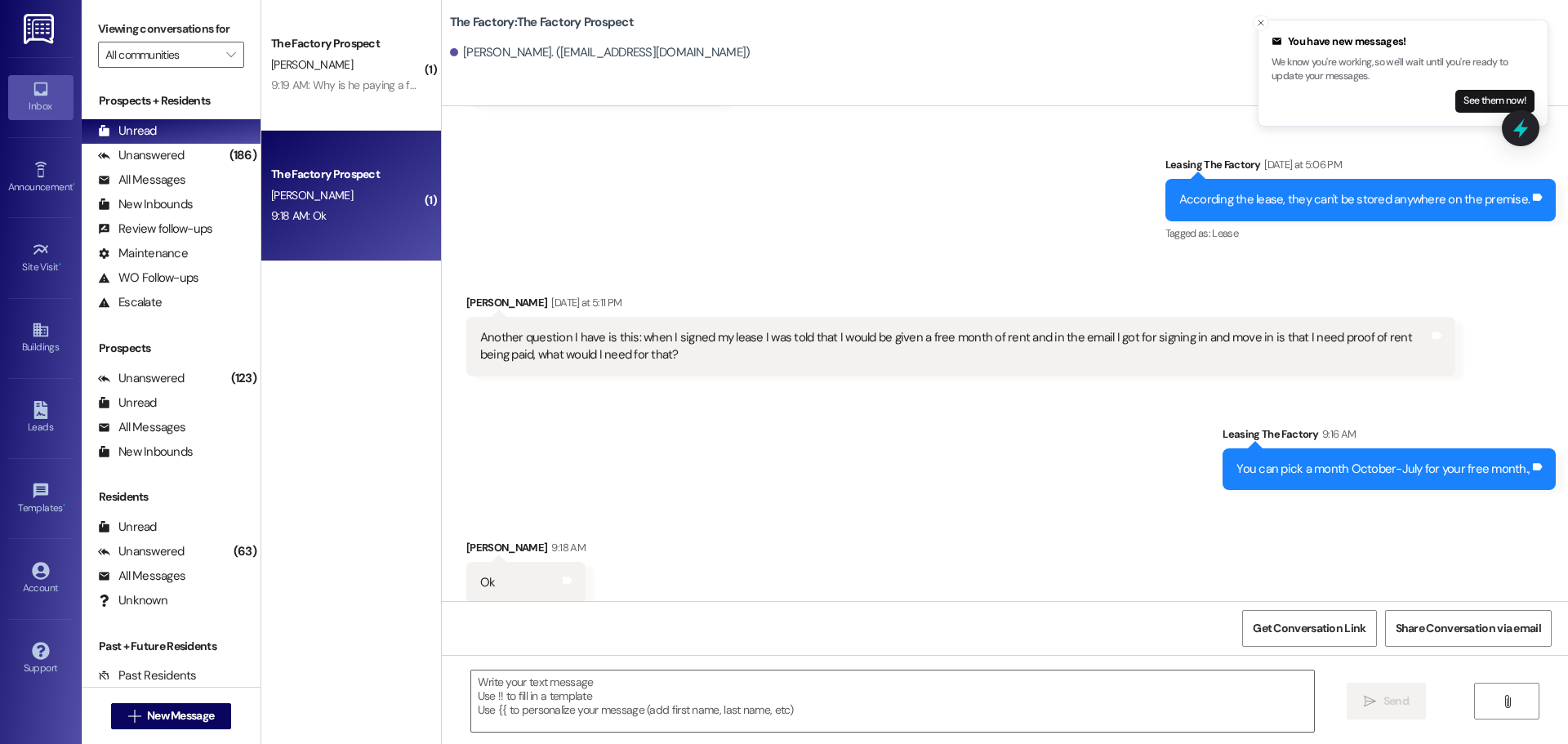
scroll to position [1720, 0]
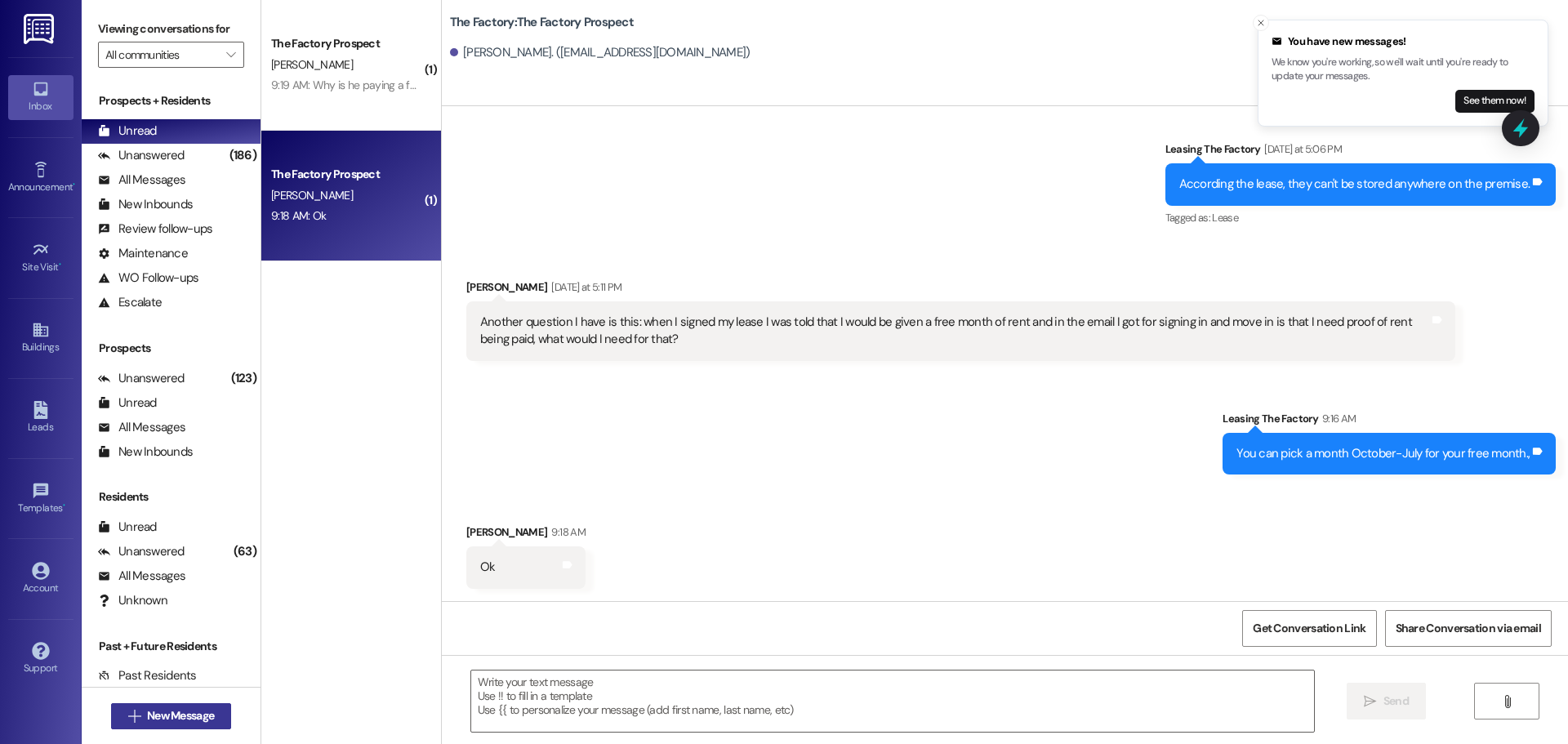
click at [163, 712] on span "New Message" at bounding box center [181, 716] width 67 height 17
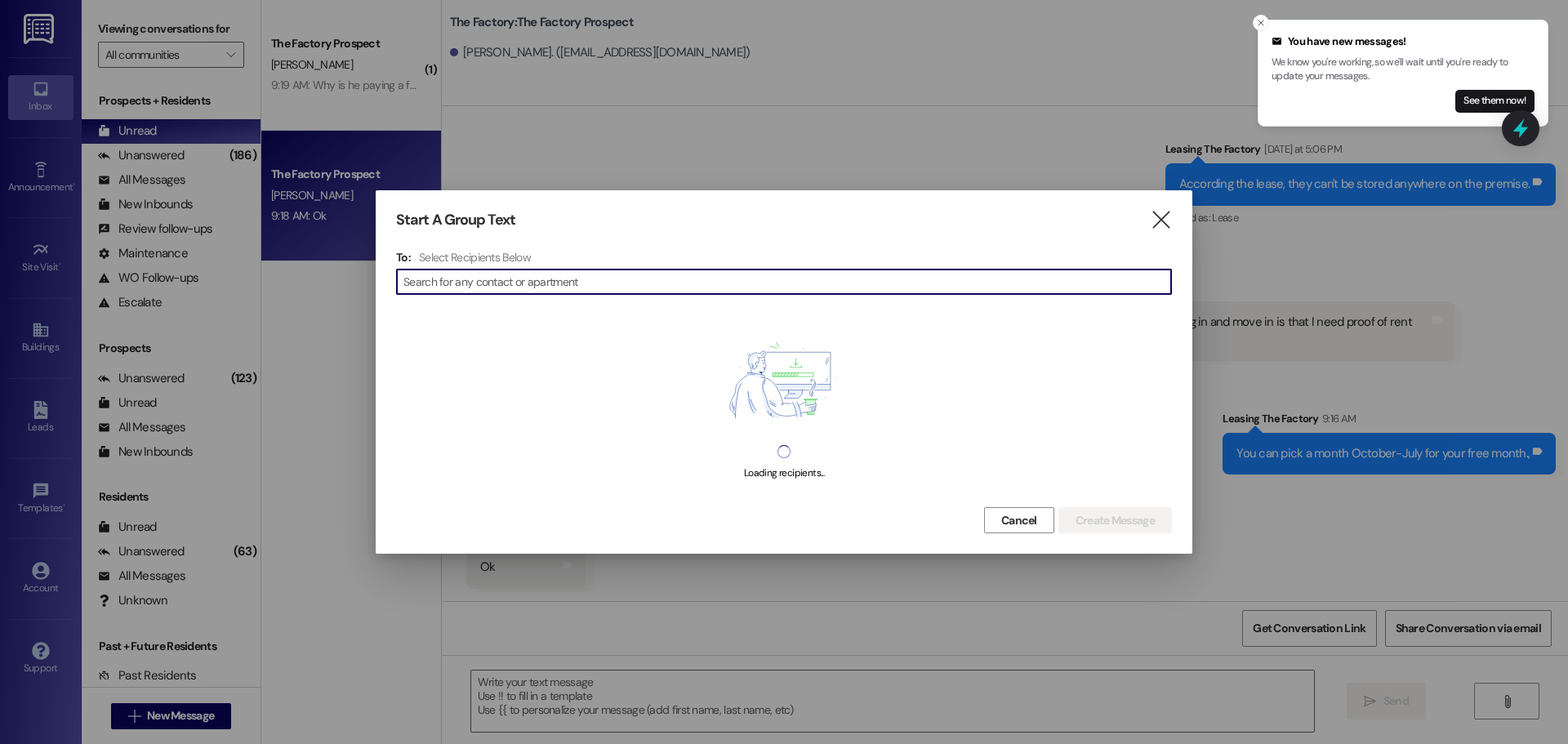
click at [448, 284] on input at bounding box center [787, 282] width 768 height 23
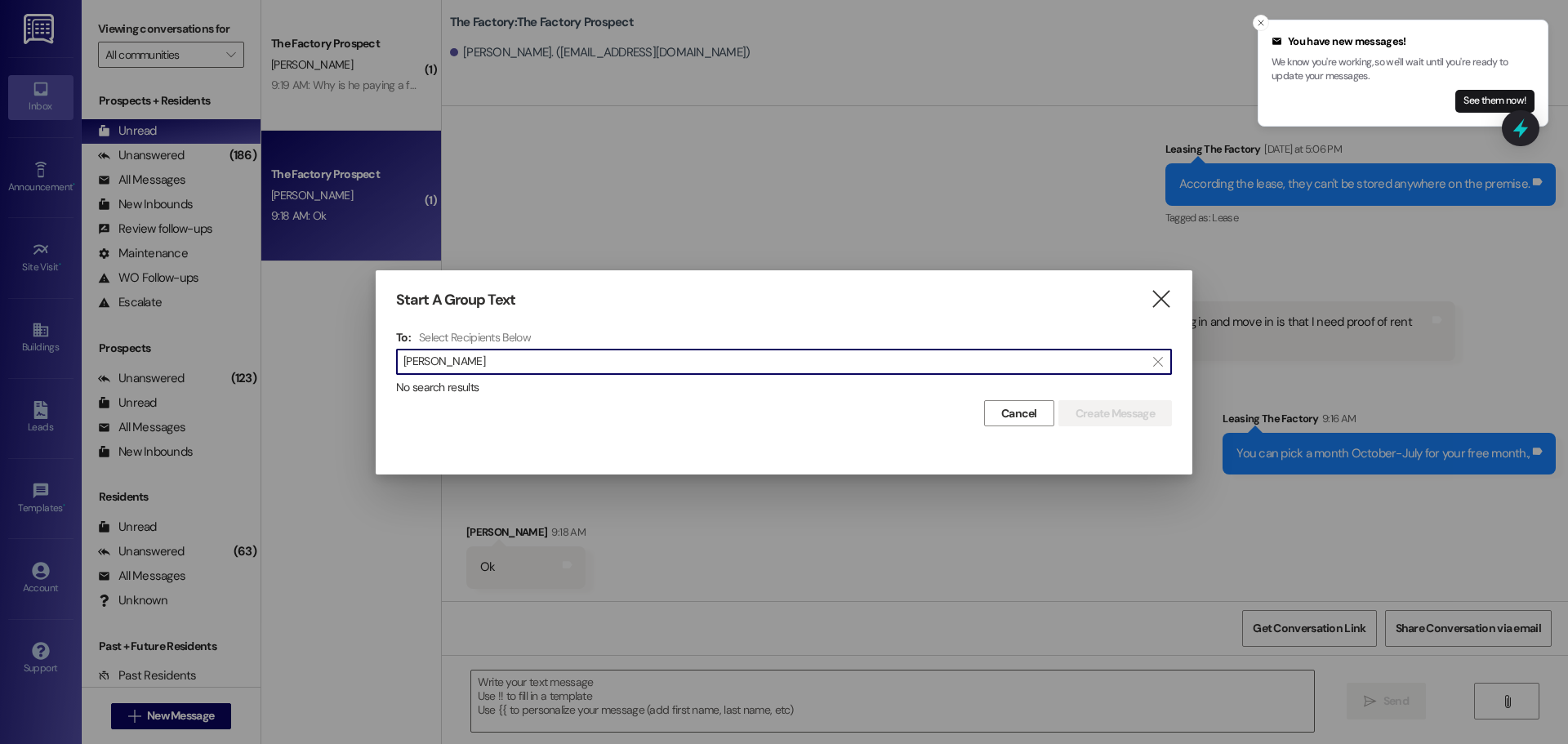
type input "Michele Alger"
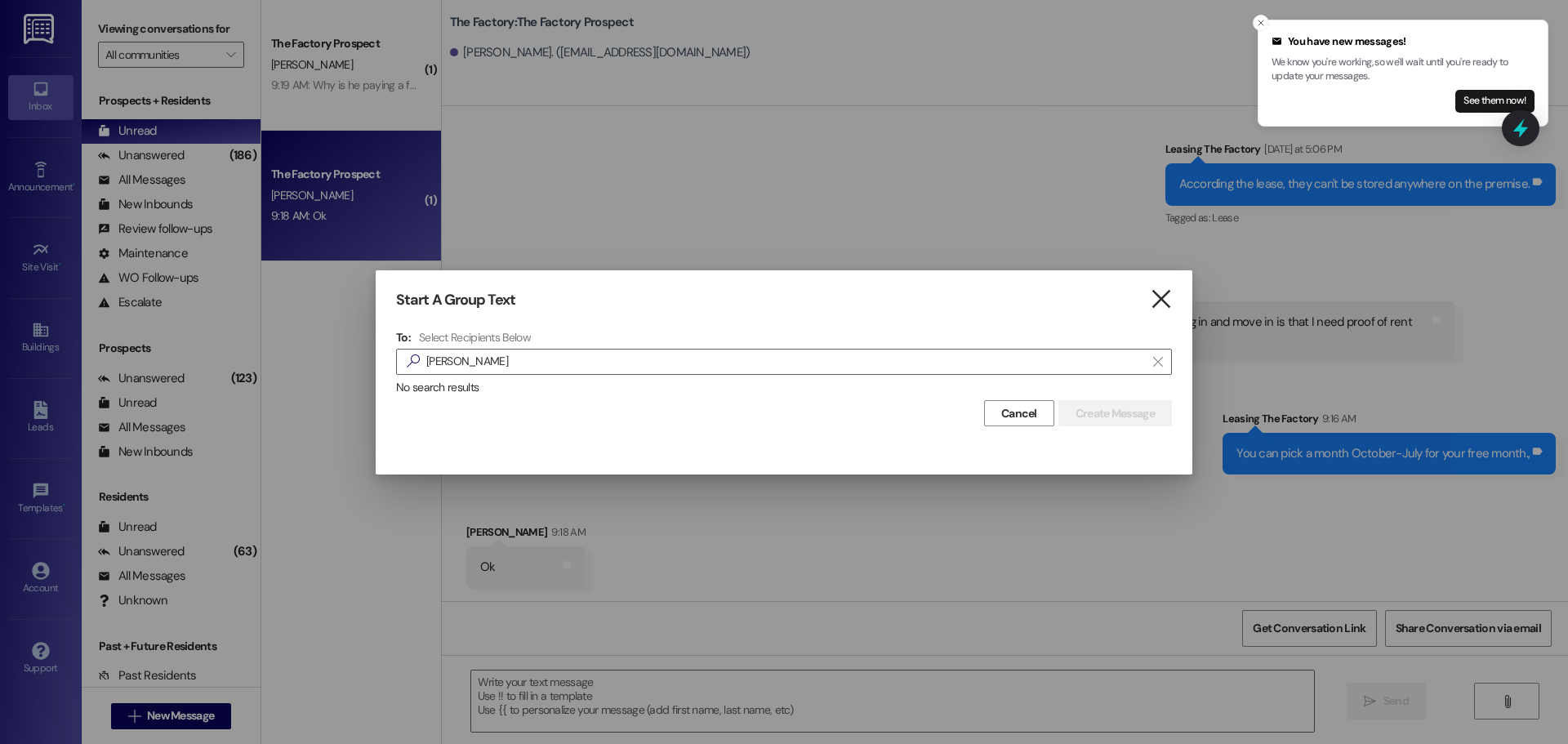
click at [1164, 301] on icon "" at bounding box center [1161, 300] width 22 height 17
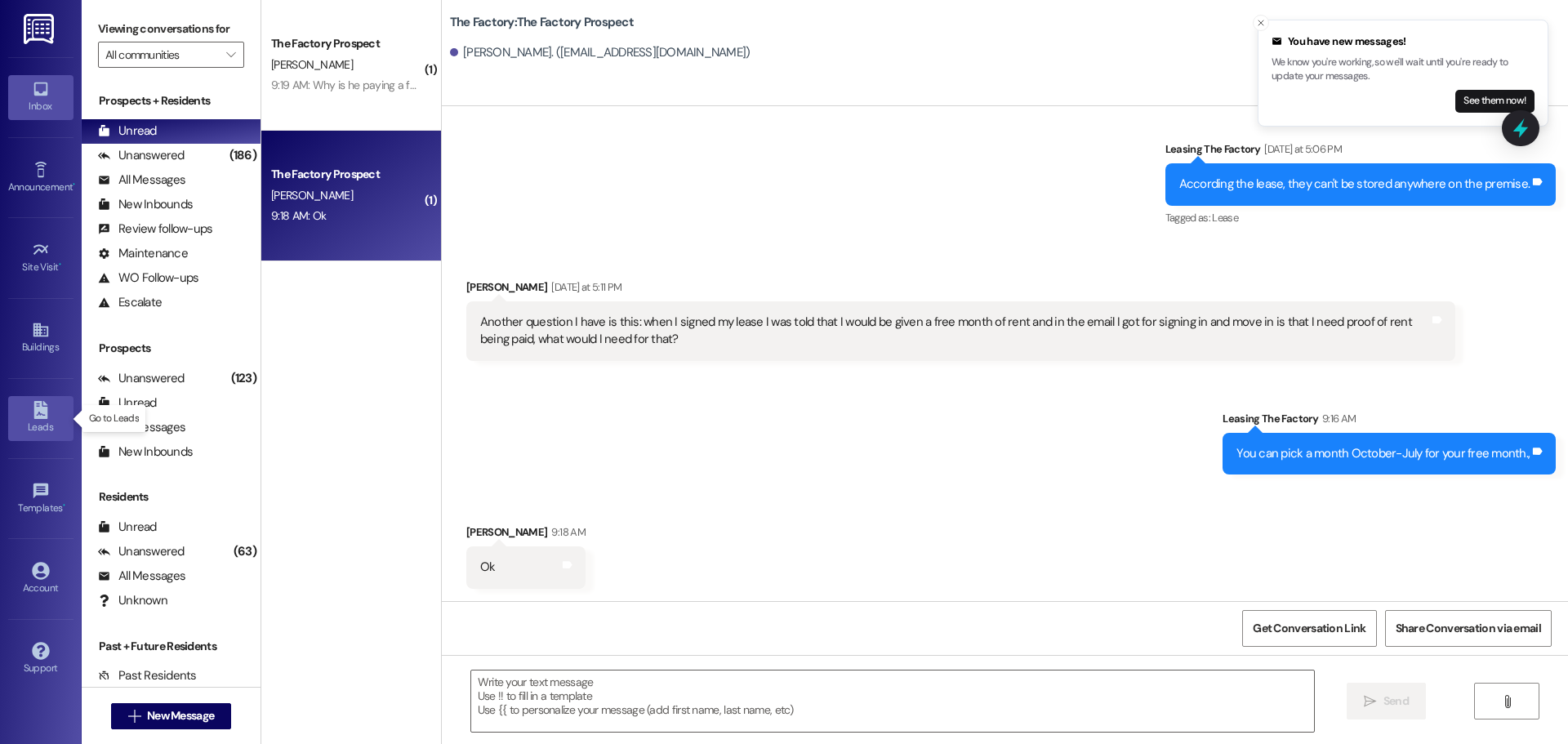
click at [42, 416] on icon at bounding box center [40, 410] width 18 height 18
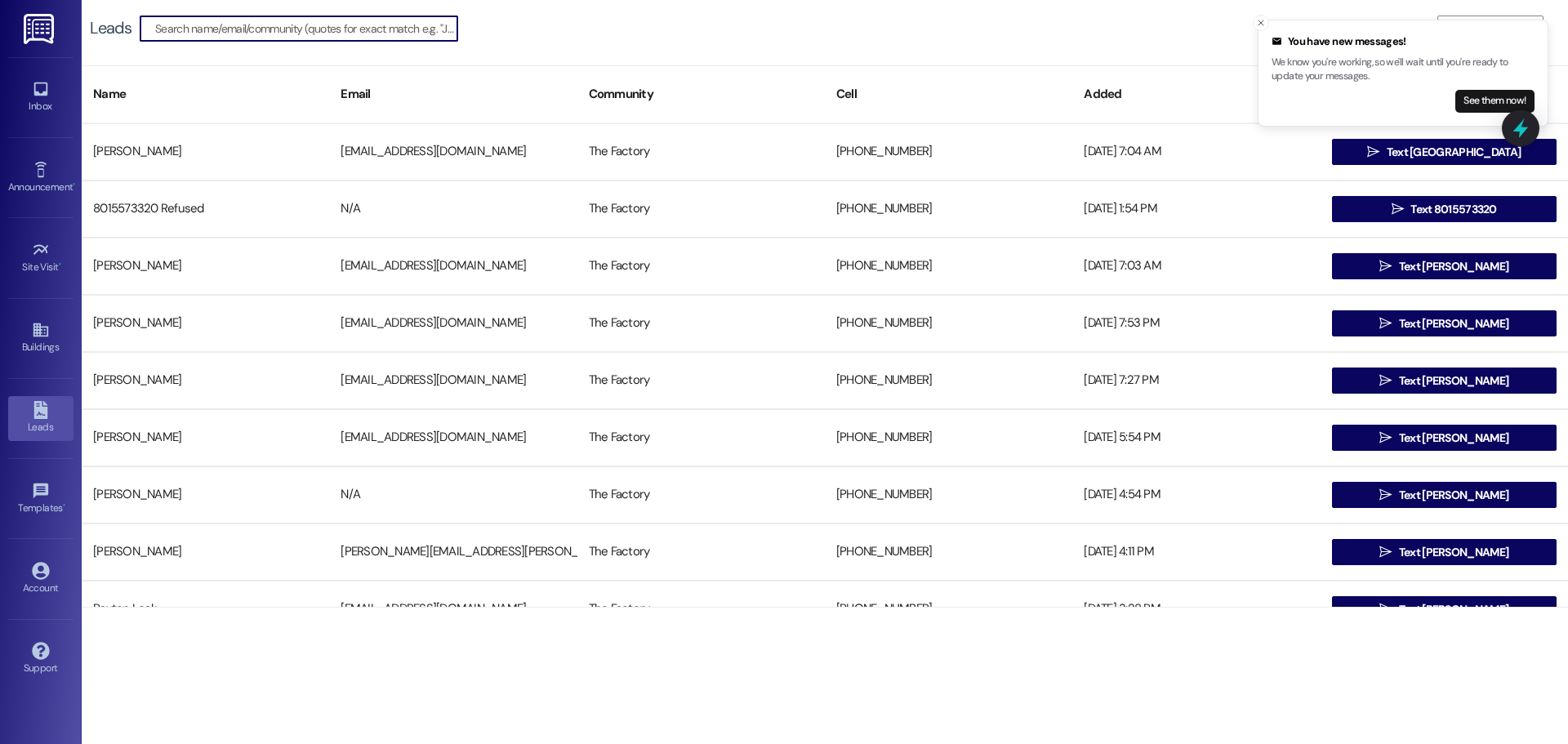
click at [247, 36] on input at bounding box center [306, 28] width 302 height 23
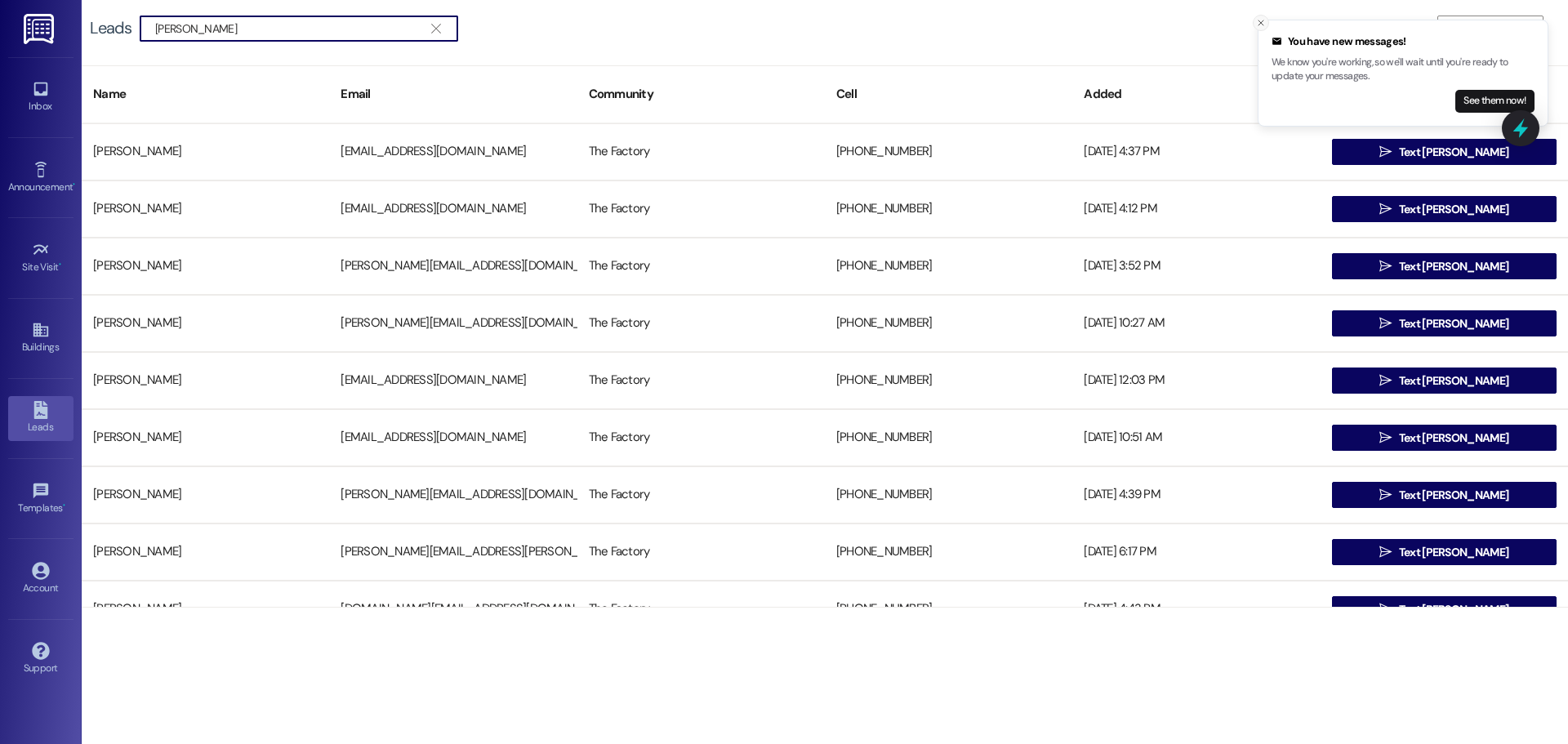
type input "Michele Alger"
click at [1260, 22] on line "Close toast" at bounding box center [1261, 23] width 5 height 5
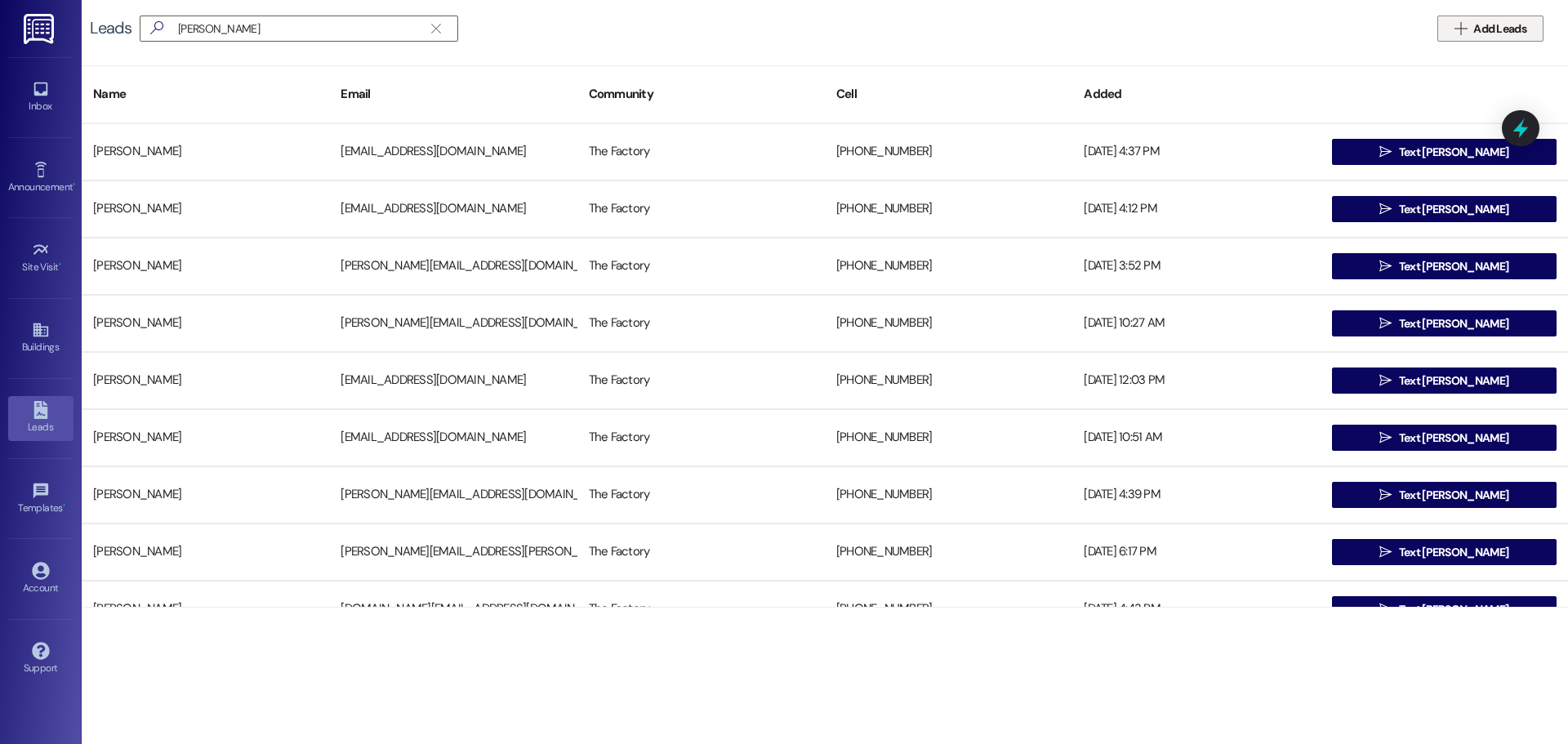
click at [1484, 27] on span "Add Leads" at bounding box center [1500, 29] width 53 height 17
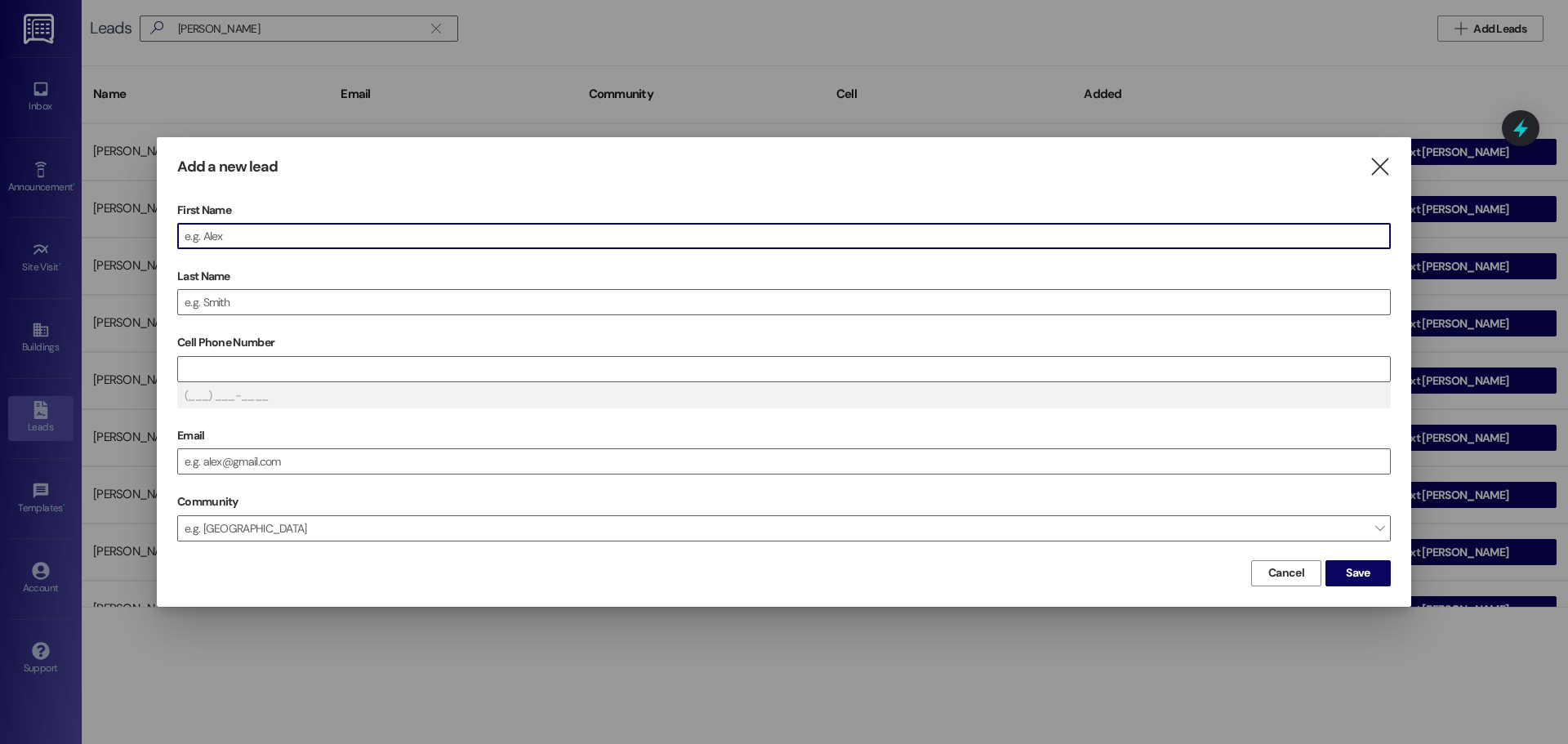
click at [206, 244] on input "First Name" at bounding box center [784, 236] width 1212 height 24
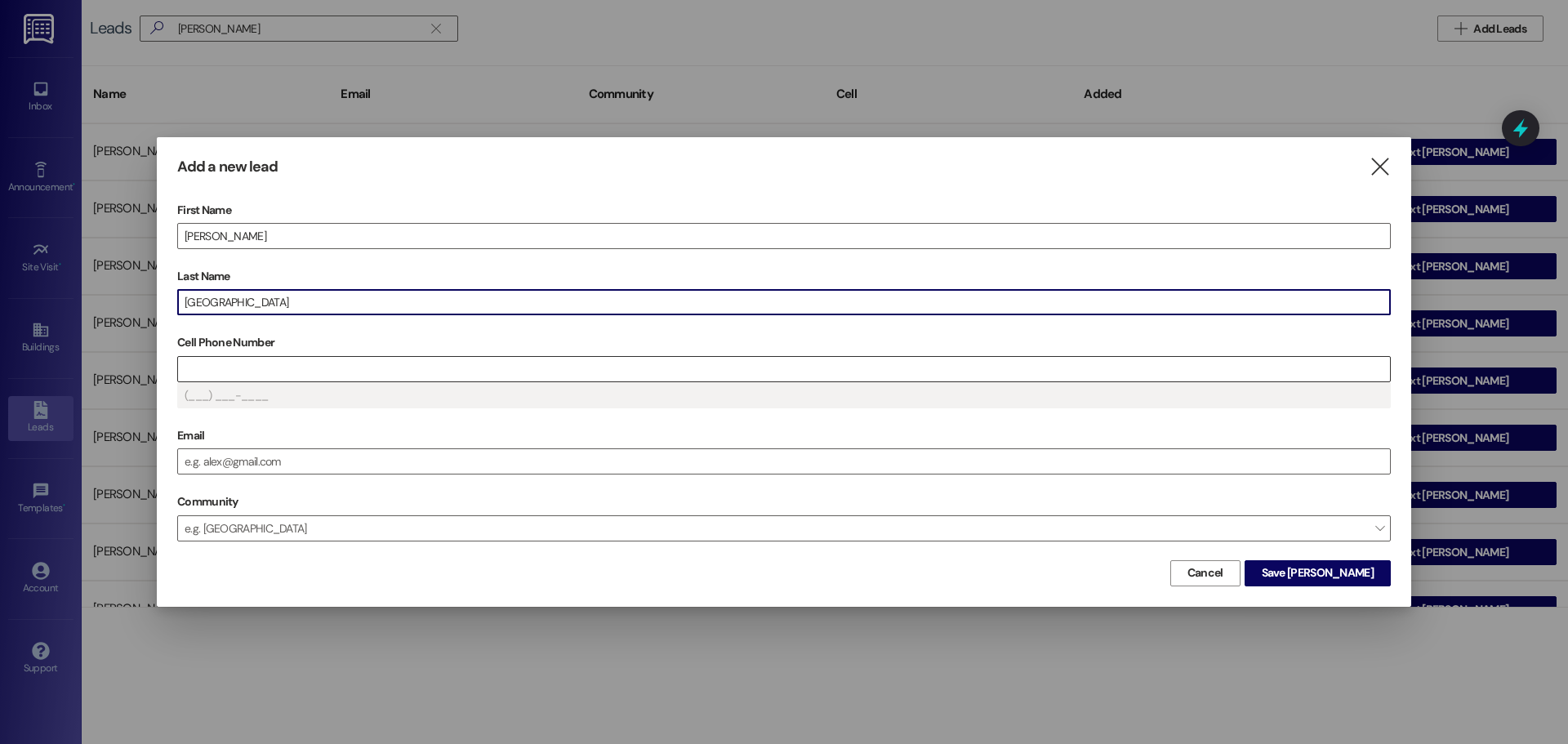
click at [228, 371] on input "Cell Phone Number" at bounding box center [784, 369] width 1212 height 24
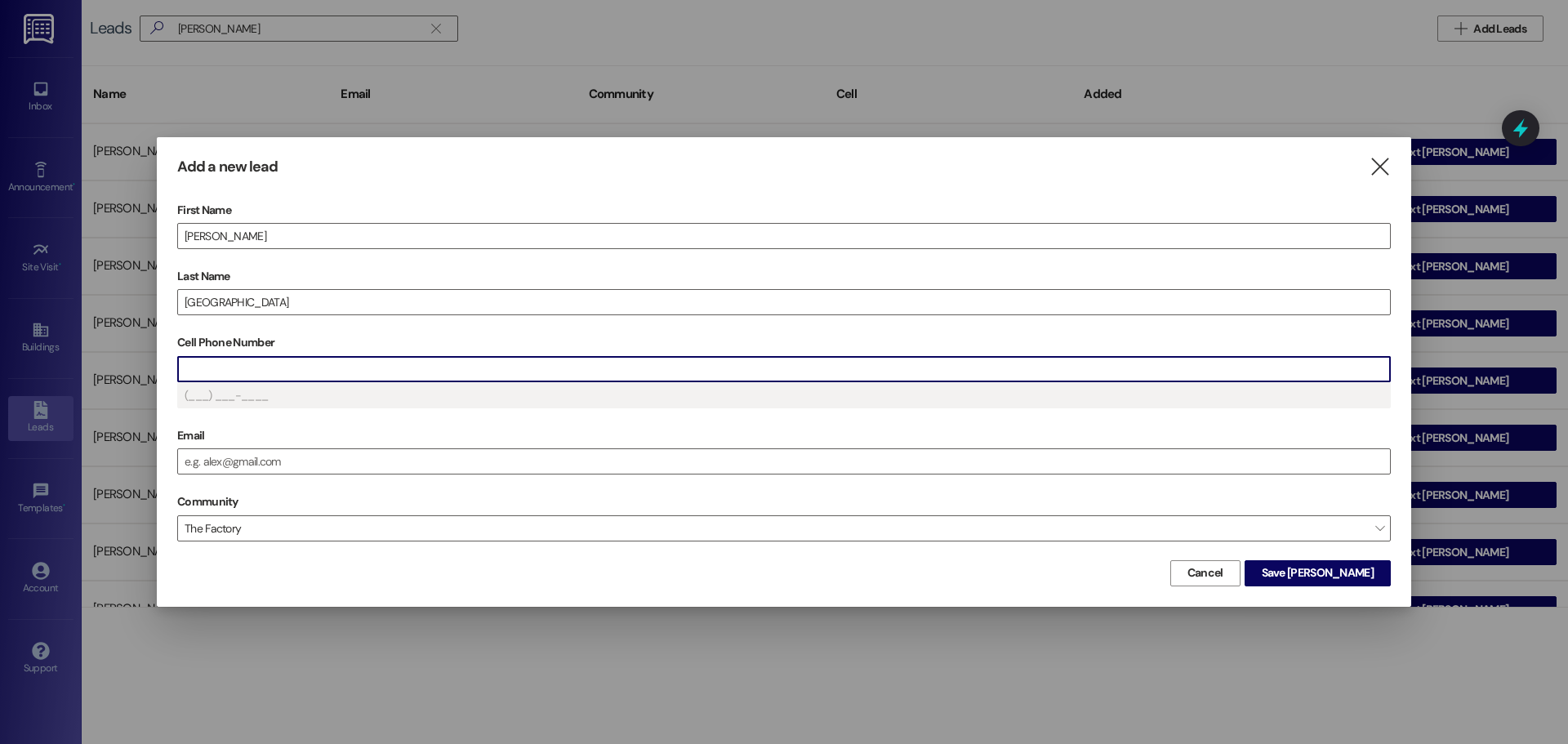
click at [196, 369] on input "Cell Phone Number" at bounding box center [784, 369] width 1212 height 24
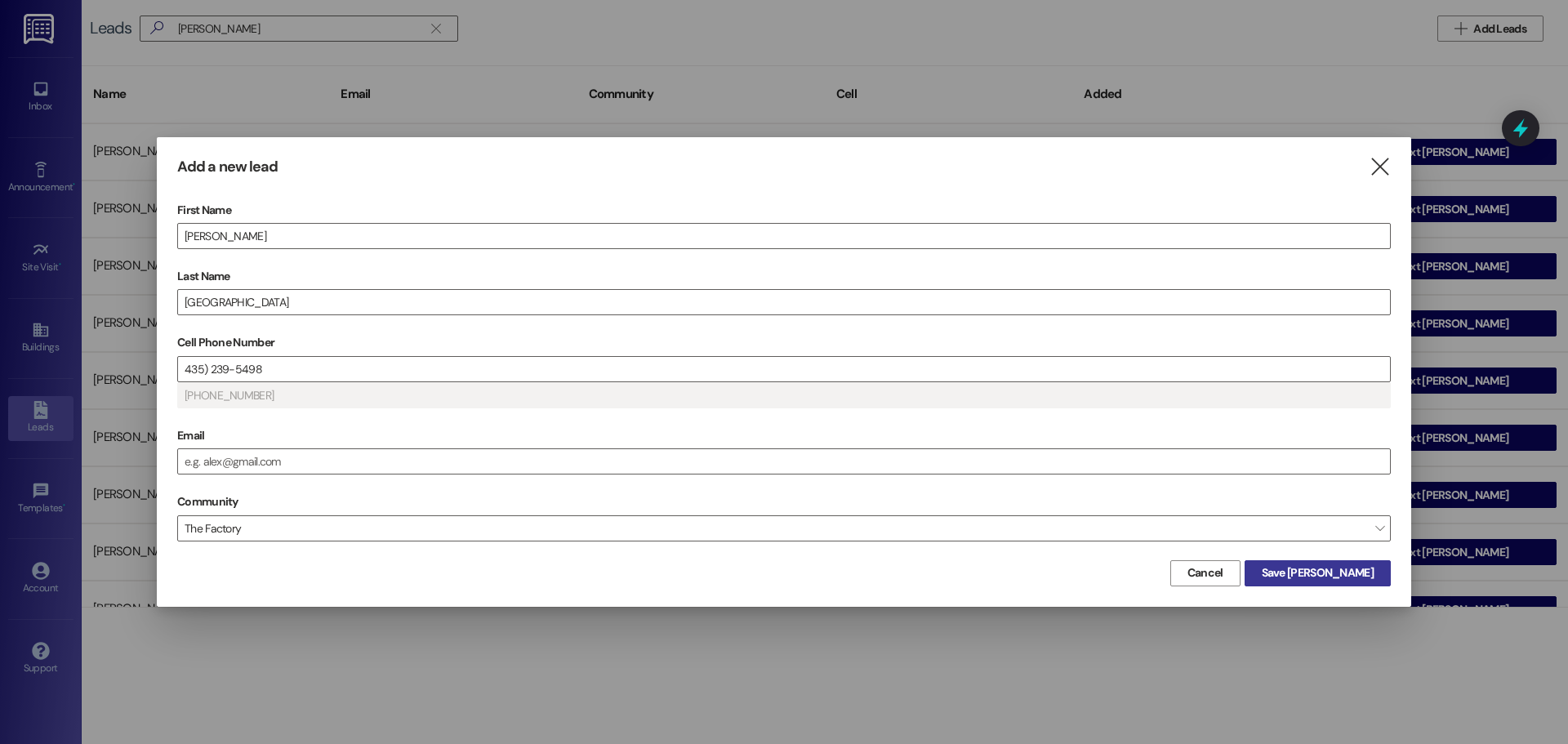
click at [1343, 565] on span "Save Michele" at bounding box center [1318, 574] width 112 height 17
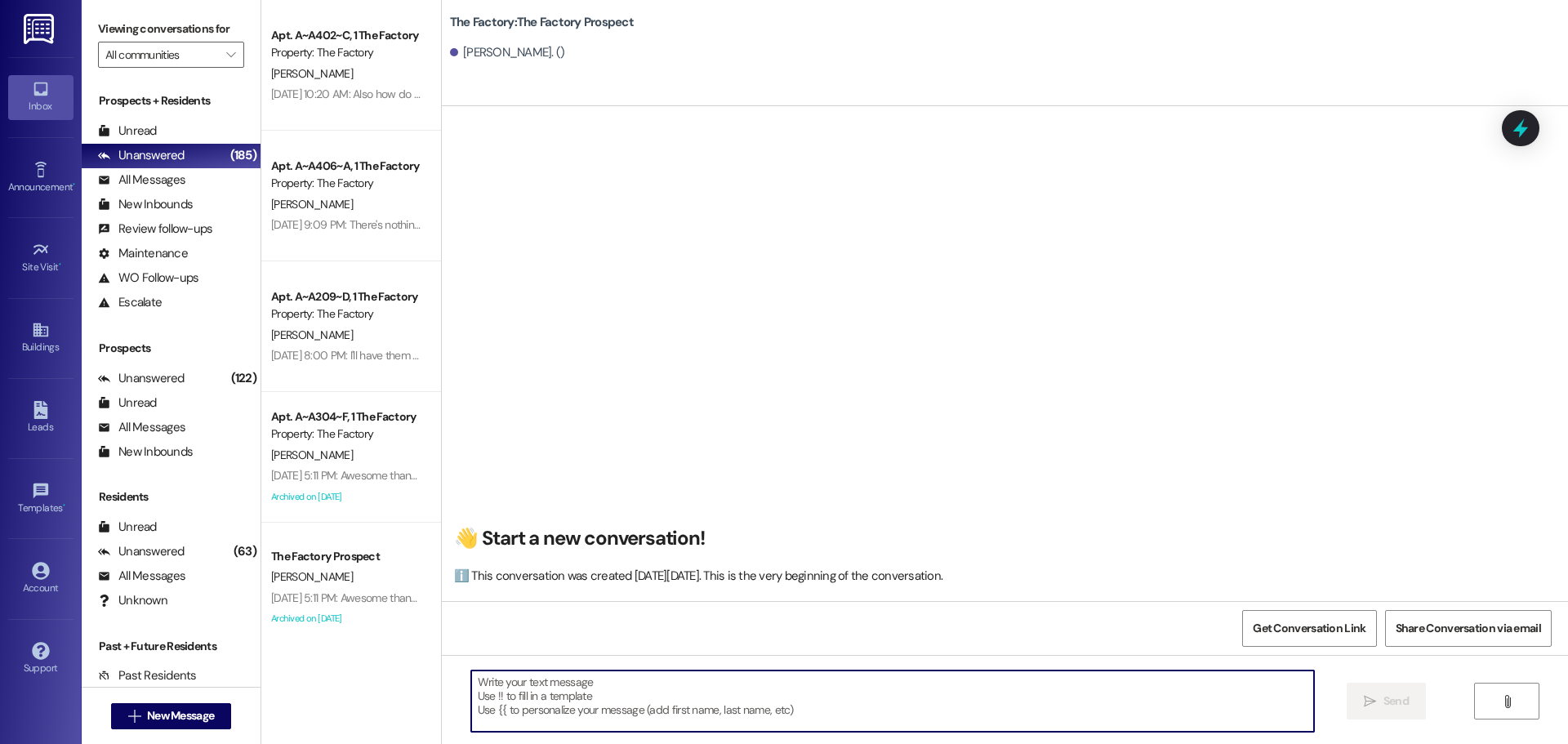
click at [472, 688] on textarea at bounding box center [892, 701] width 843 height 61
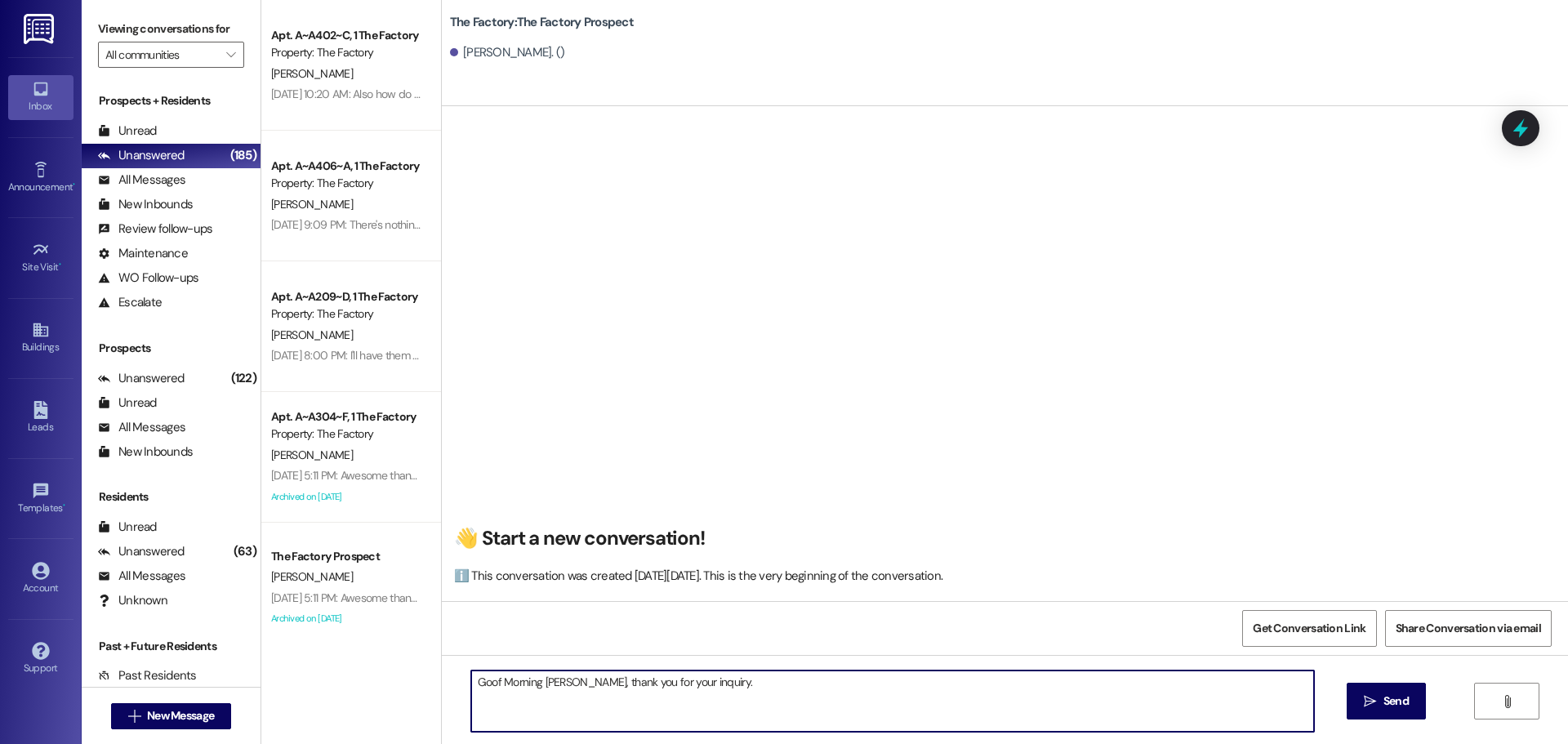
click at [491, 680] on textarea "Goof Morning Michele, thank you for your inquiry." at bounding box center [892, 701] width 843 height 61
click at [717, 685] on textarea "Good Morning Michele, thank you for your inquiry." at bounding box center [892, 701] width 843 height 61
type textarea "Good Morning Michele, thank you for your inquiry. Could you be more specific as…"
drag, startPoint x: 1010, startPoint y: 685, endPoint x: 466, endPoint y: 691, distance: 544.0
click at [472, 691] on textarea "Good Morning Michele, thank you for your inquiry. Could you be more specific as…" at bounding box center [892, 701] width 843 height 61
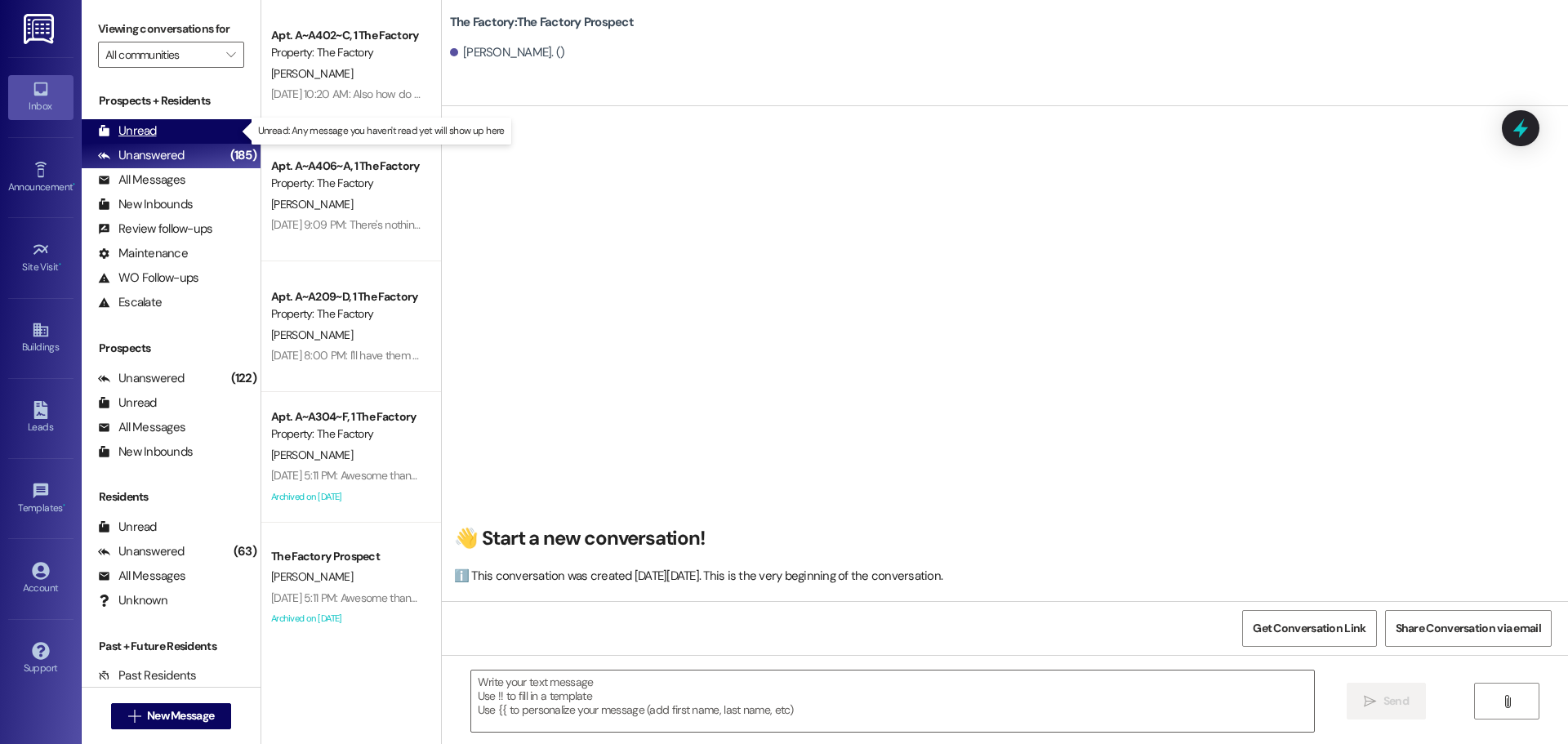
click at [149, 132] on div "Unread" at bounding box center [127, 131] width 59 height 17
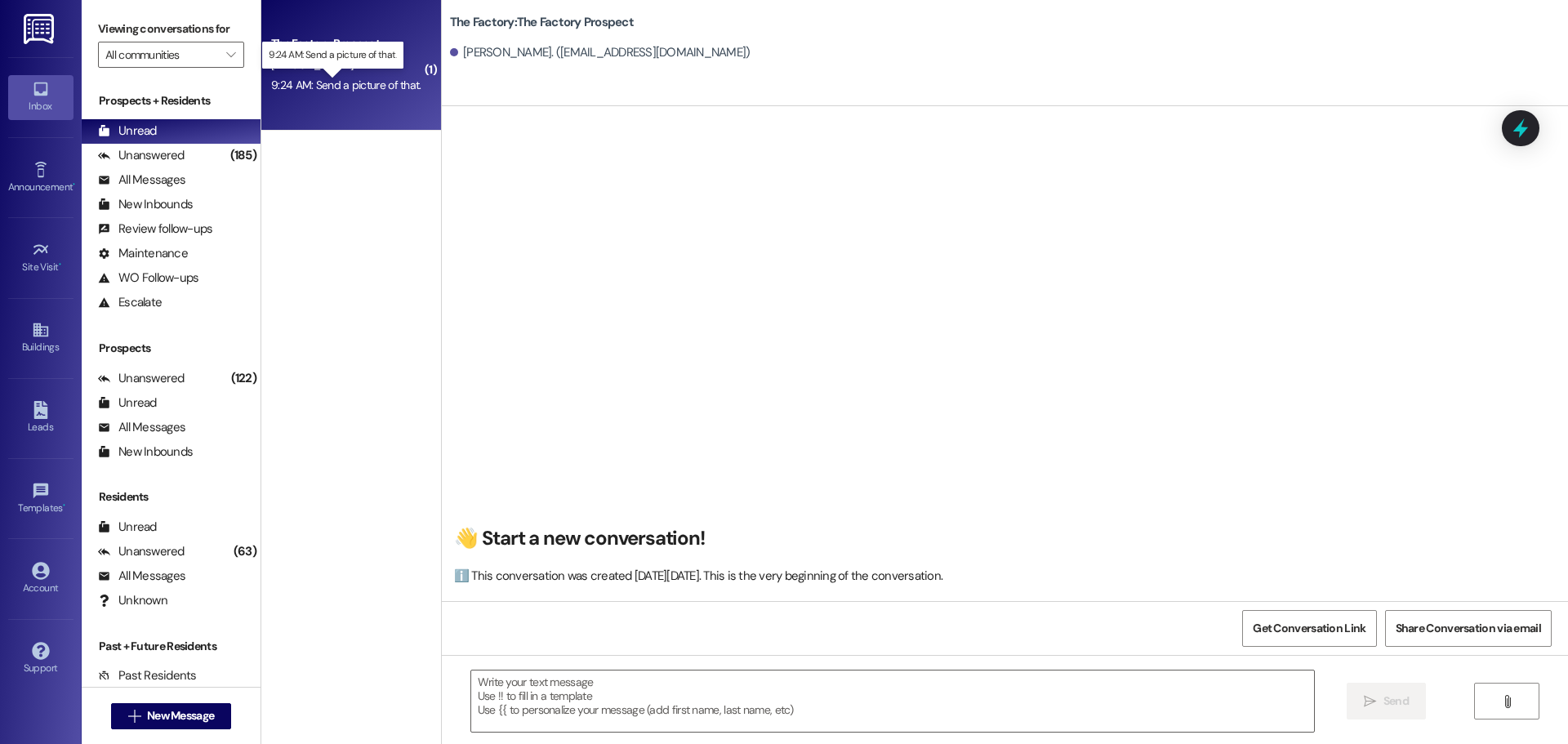
click at [341, 86] on div "9:24 AM: Send a picture of that. 9:24 AM: Send a picture of that." at bounding box center [346, 84] width 151 height 15
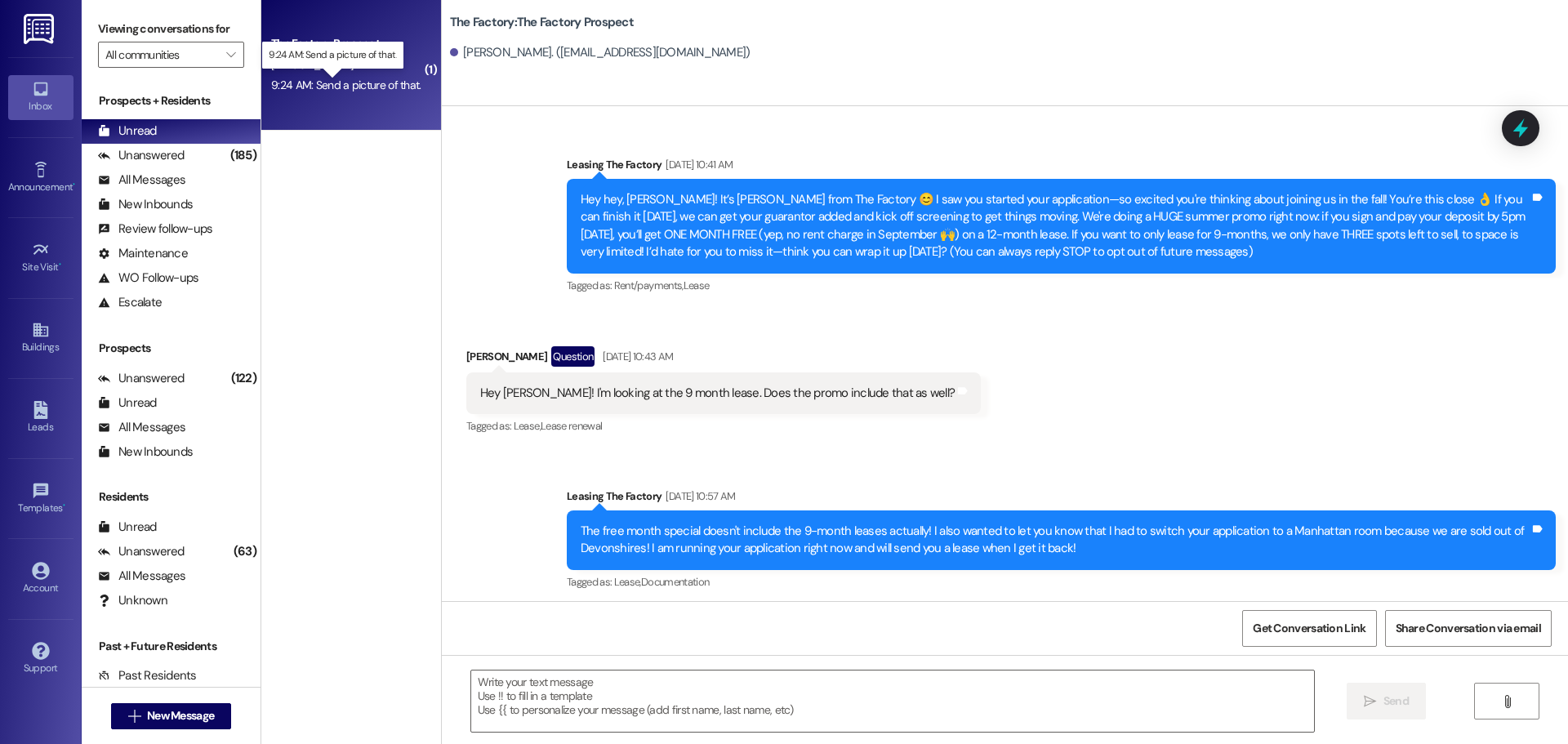
scroll to position [2188, 0]
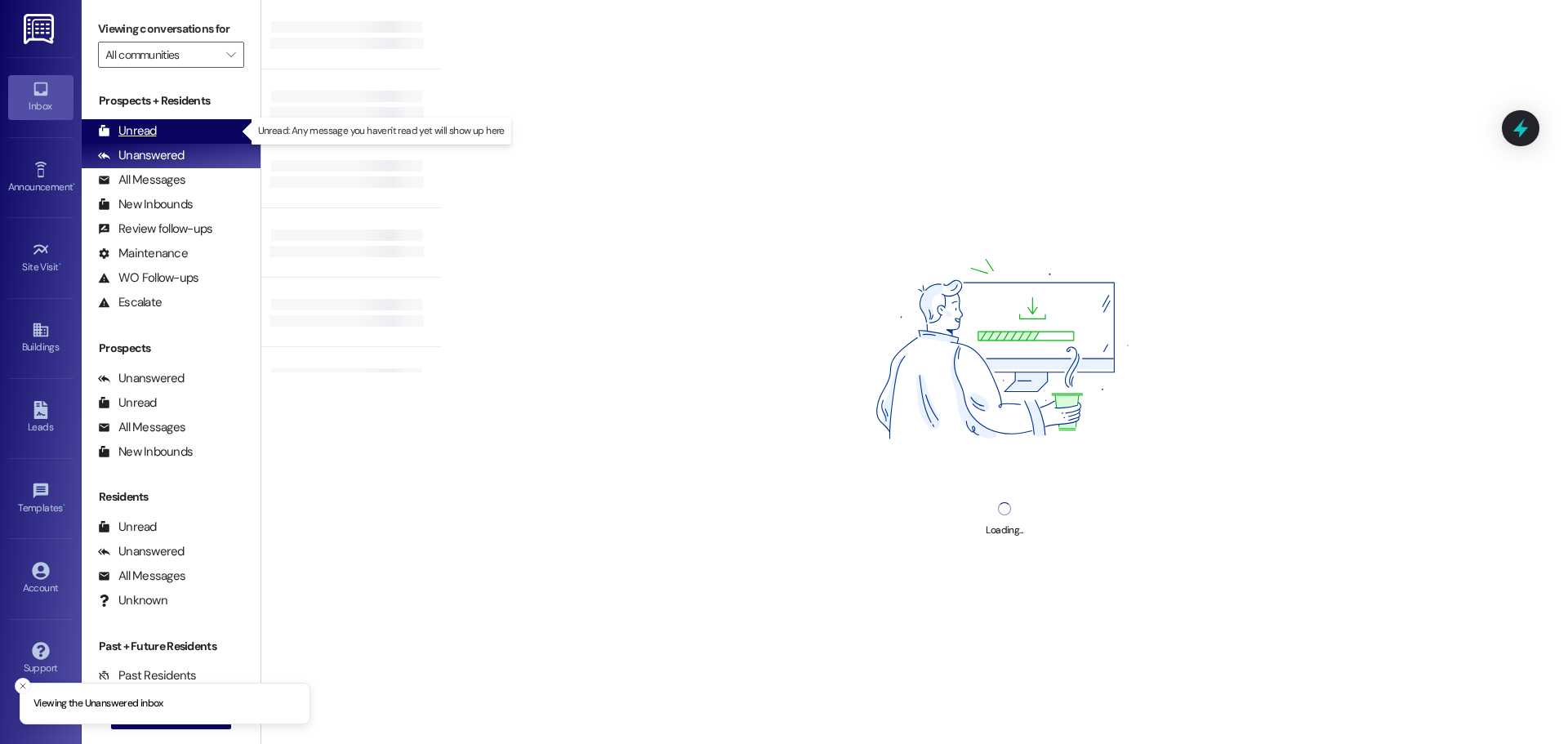
click at [166, 129] on div "Unread (0)" at bounding box center [171, 132] width 179 height 24
